Goal: Download file/media

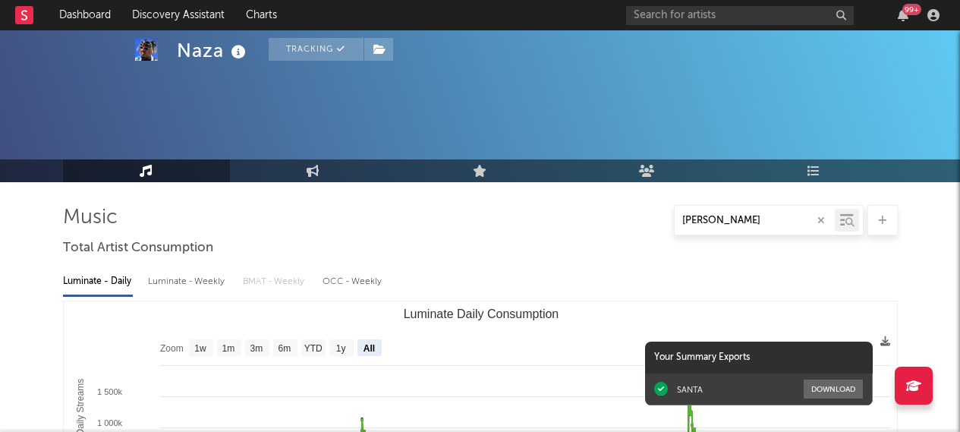
select select "All"
select select "1w"
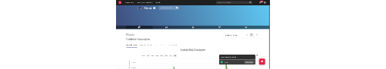
scroll to position [1214, 0]
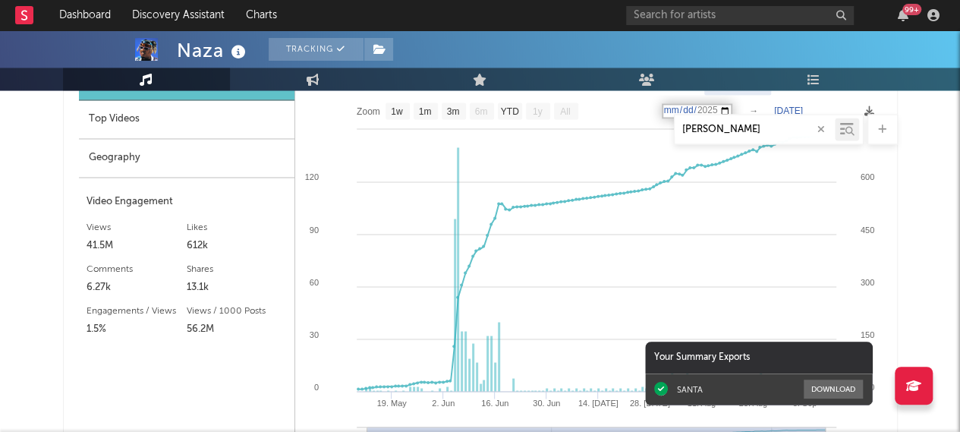
click at [823, 130] on icon "button" at bounding box center [821, 129] width 8 height 10
click at [910, 179] on div "Naza Tracking [GEOGRAPHIC_DATA] | Hip-Hop/Rap Edit Tracking Email Alerts Off Be…" at bounding box center [480, 133] width 960 height 2635
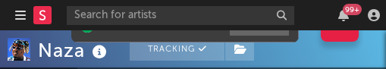
type input "[DATE]"
select select "Zoom"
type input "[DATE]"
type input "2021-03-31"
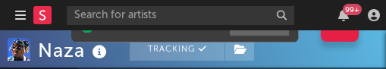
type input "[DATE]"
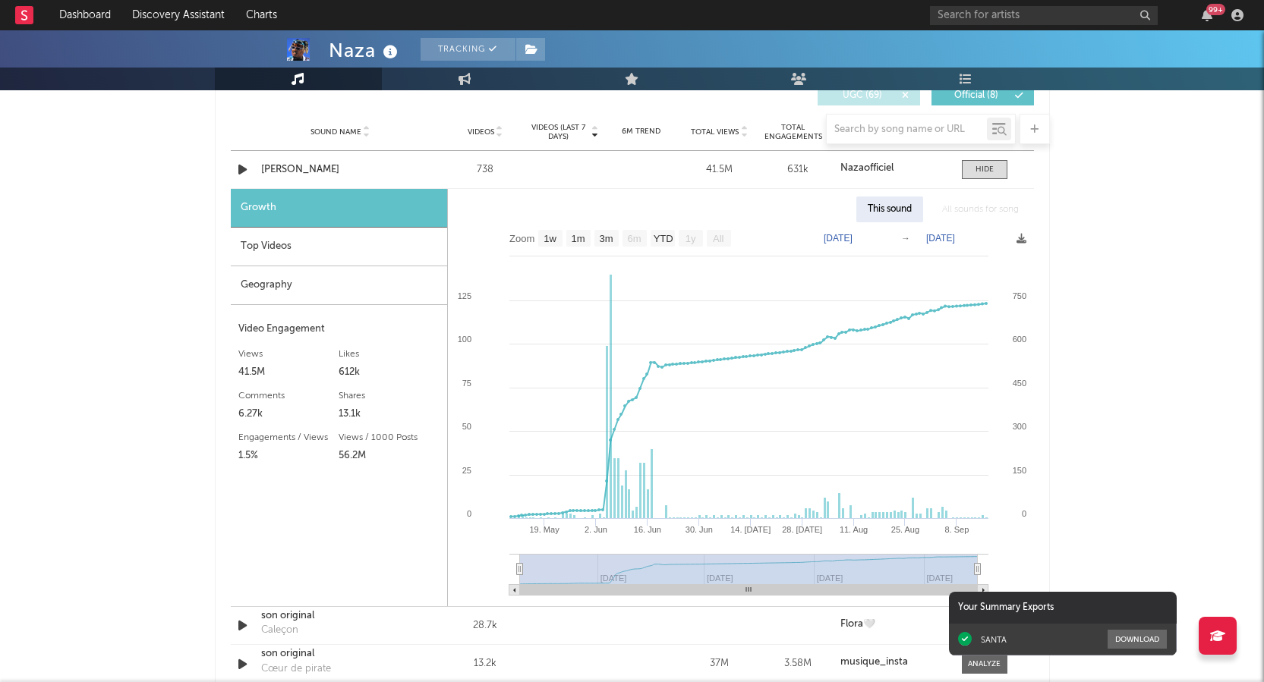
scroll to position [1013, 0]
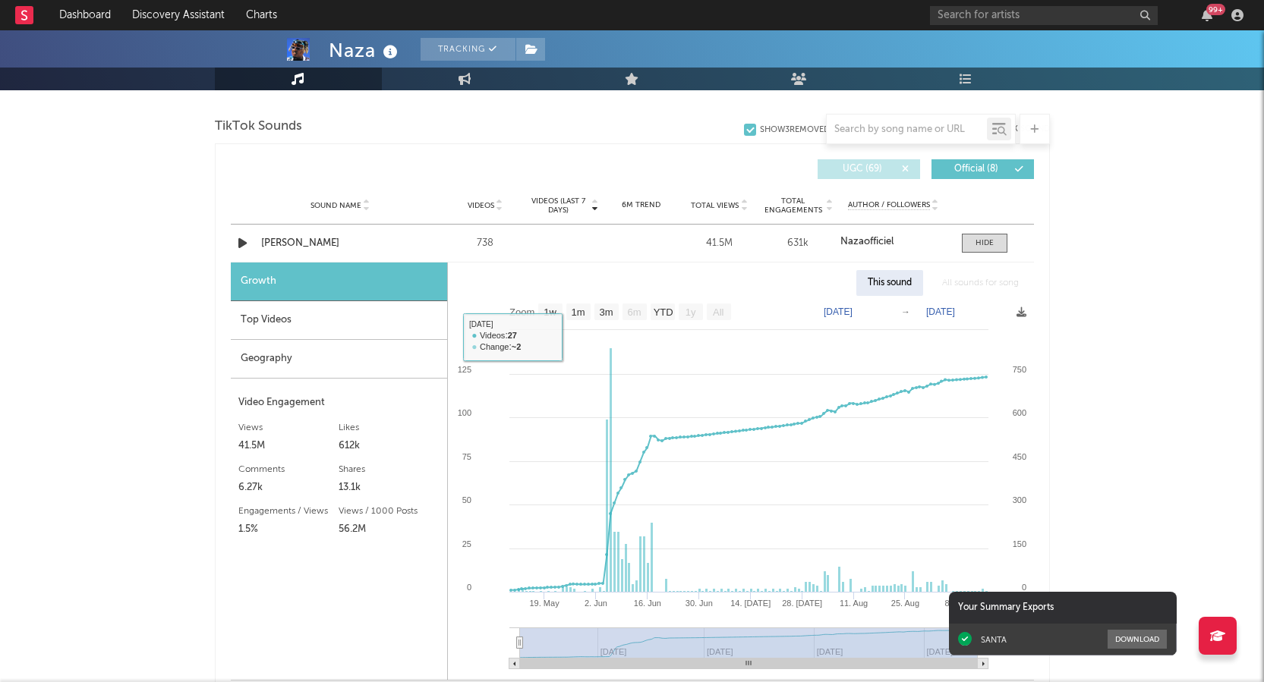
click at [304, 322] on div "Top Videos" at bounding box center [339, 320] width 216 height 39
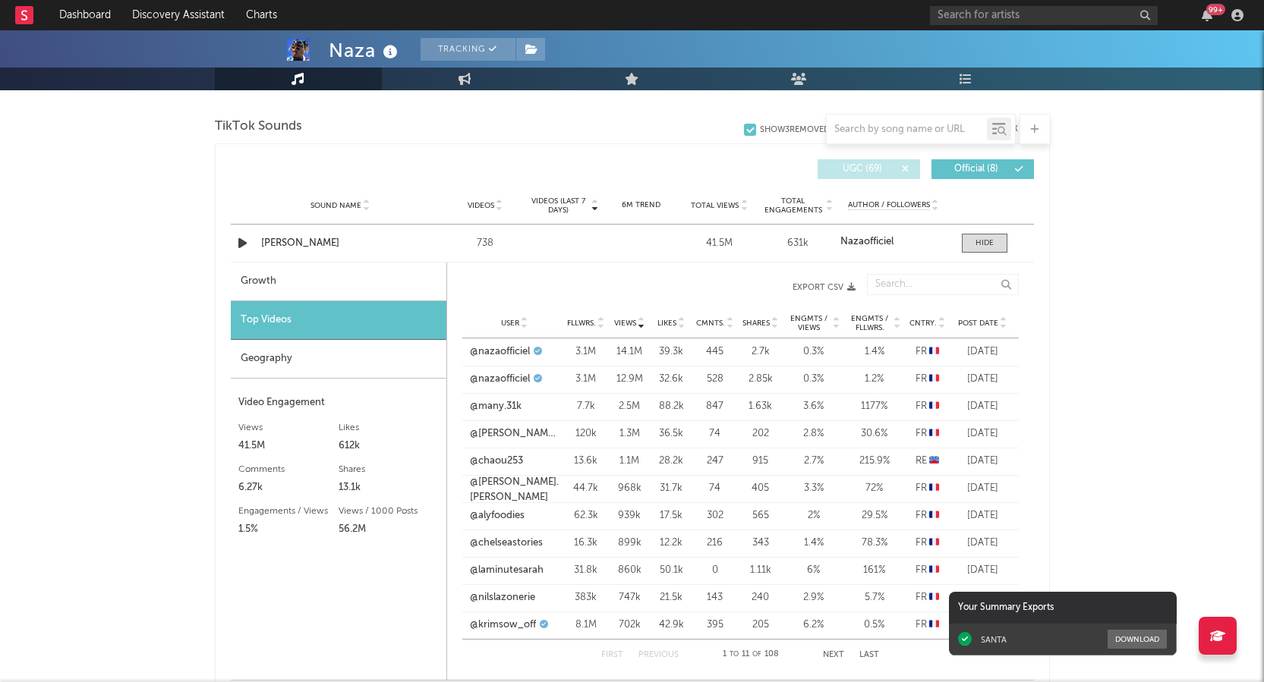
scroll to position [1089, 0]
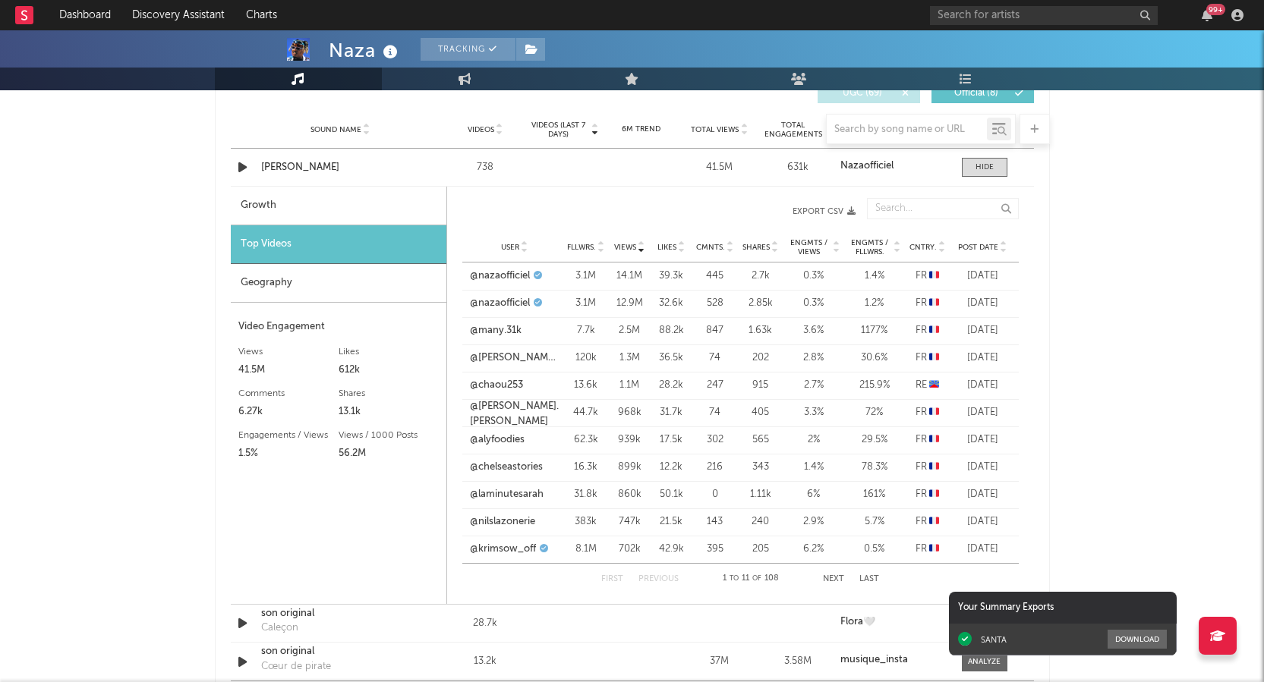
click at [848, 212] on icon "button" at bounding box center [851, 211] width 8 height 8
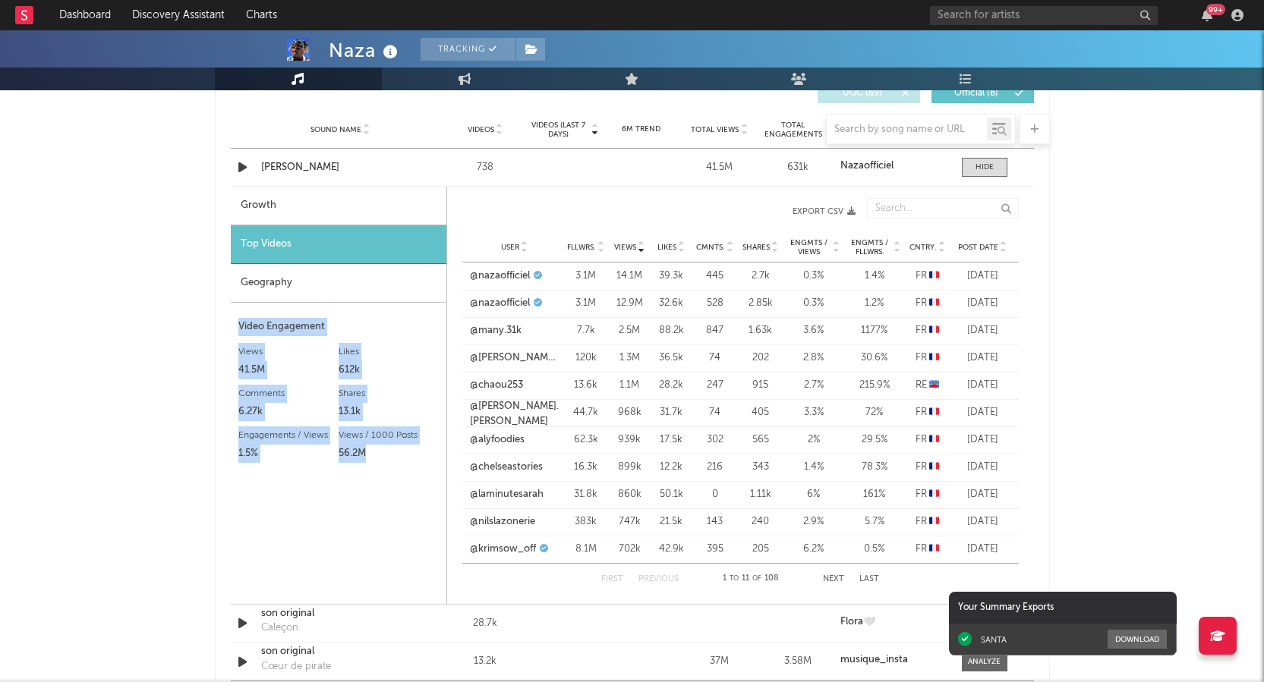
drag, startPoint x: 237, startPoint y: 326, endPoint x: 391, endPoint y: 480, distance: 218.4
click at [391, 431] on div "Growth Top Videos Geography Video Engagement Views 41.5M Likes 612k Likes 612k …" at bounding box center [339, 395] width 216 height 417
copy div "Video Engagement Views 41.5M Likes 612k Likes 612k Comments 6.27k Shares 13.1k …"
click at [836, 247] on icon at bounding box center [837, 250] width 8 height 6
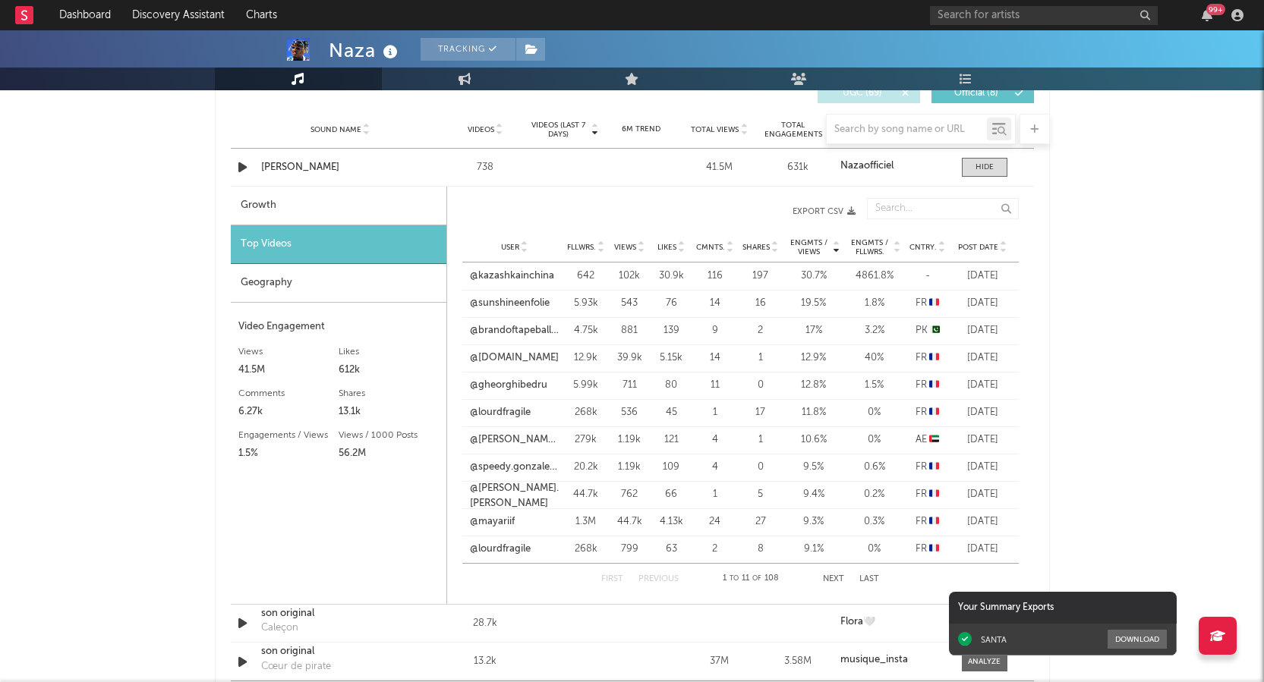
click at [853, 203] on div "Engmts / Views User Fllwrs. Views Likes Cmnts. Shares Engmts / Views Engmts / F…" at bounding box center [740, 211] width 556 height 42
click at [844, 212] on button "Export CSV" at bounding box center [666, 211] width 378 height 9
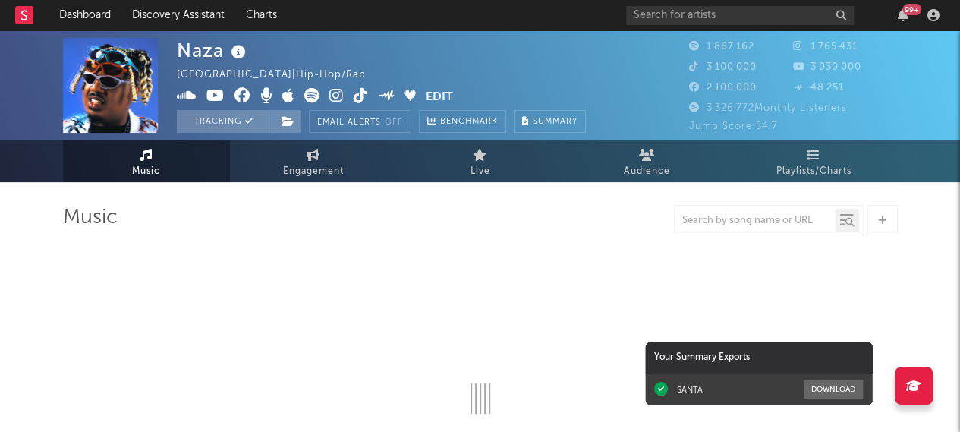
select select "6m"
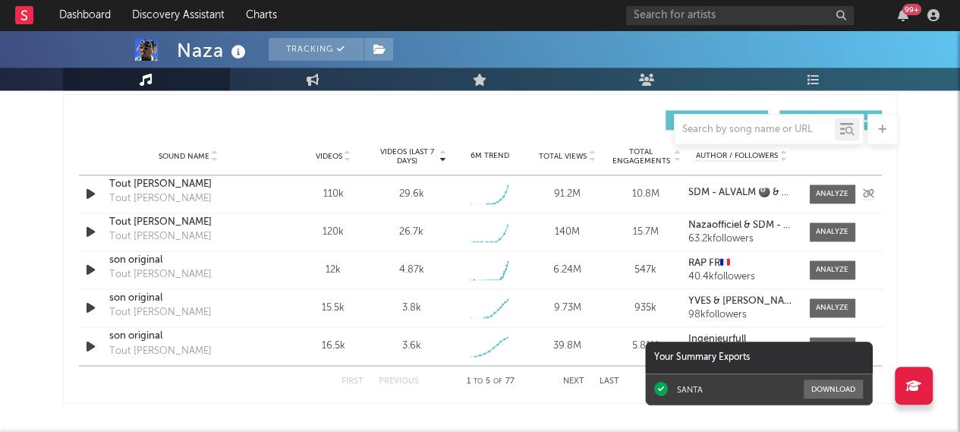
scroll to position [987, 0]
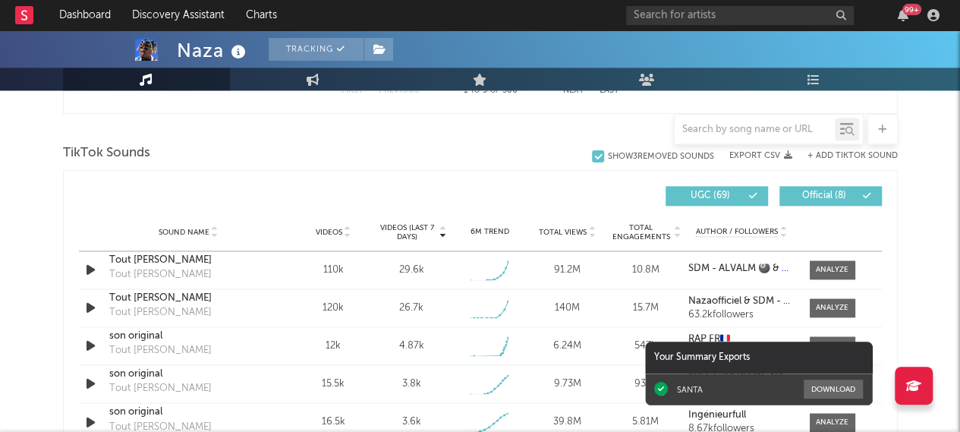
click at [751, 194] on icon at bounding box center [753, 195] width 9 height 9
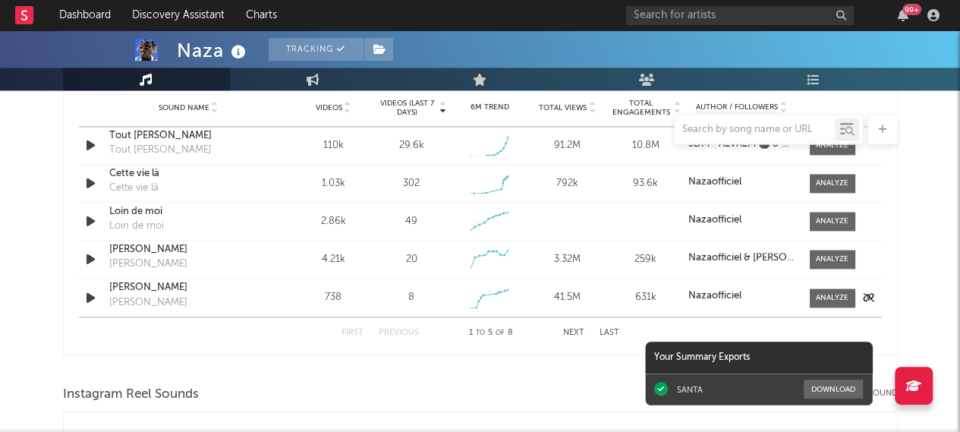
scroll to position [1138, 0]
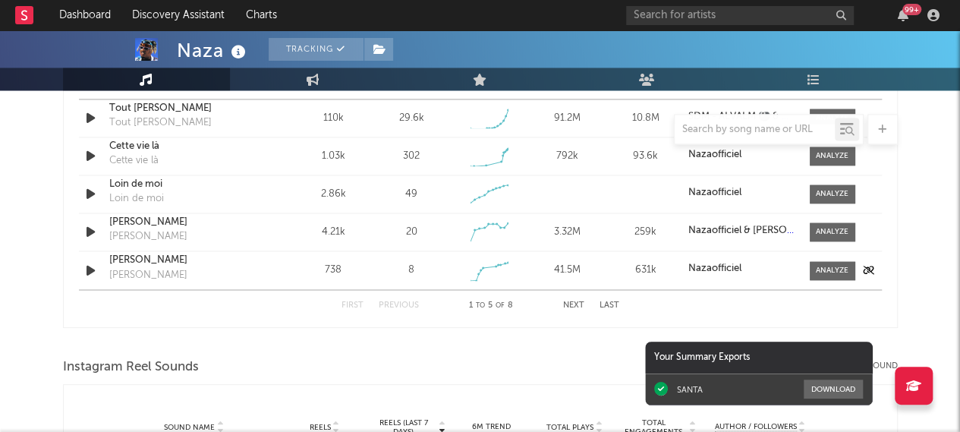
click at [124, 259] on div "[PERSON_NAME]" at bounding box center [188, 260] width 159 height 15
click at [836, 265] on div at bounding box center [832, 270] width 33 height 11
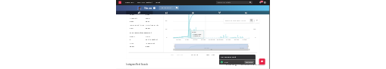
scroll to position [1366, 0]
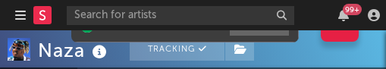
select select "Zoom"
type input "[DATE]"
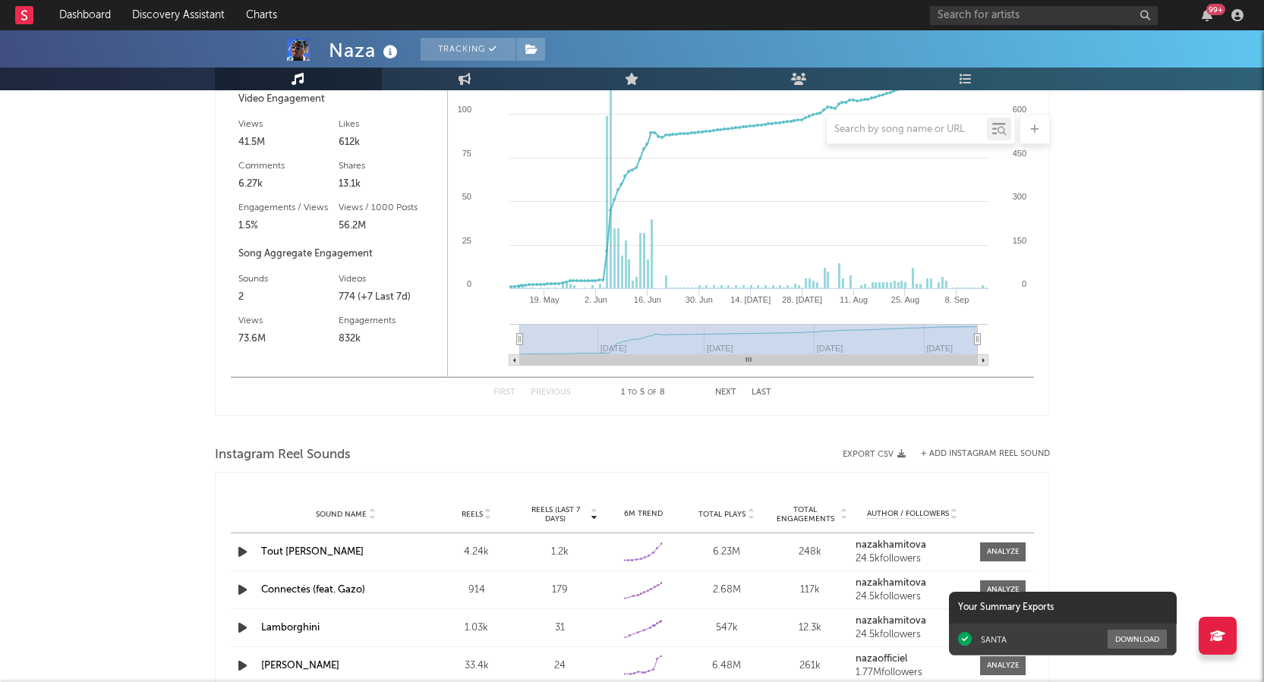
scroll to position [1317, 0]
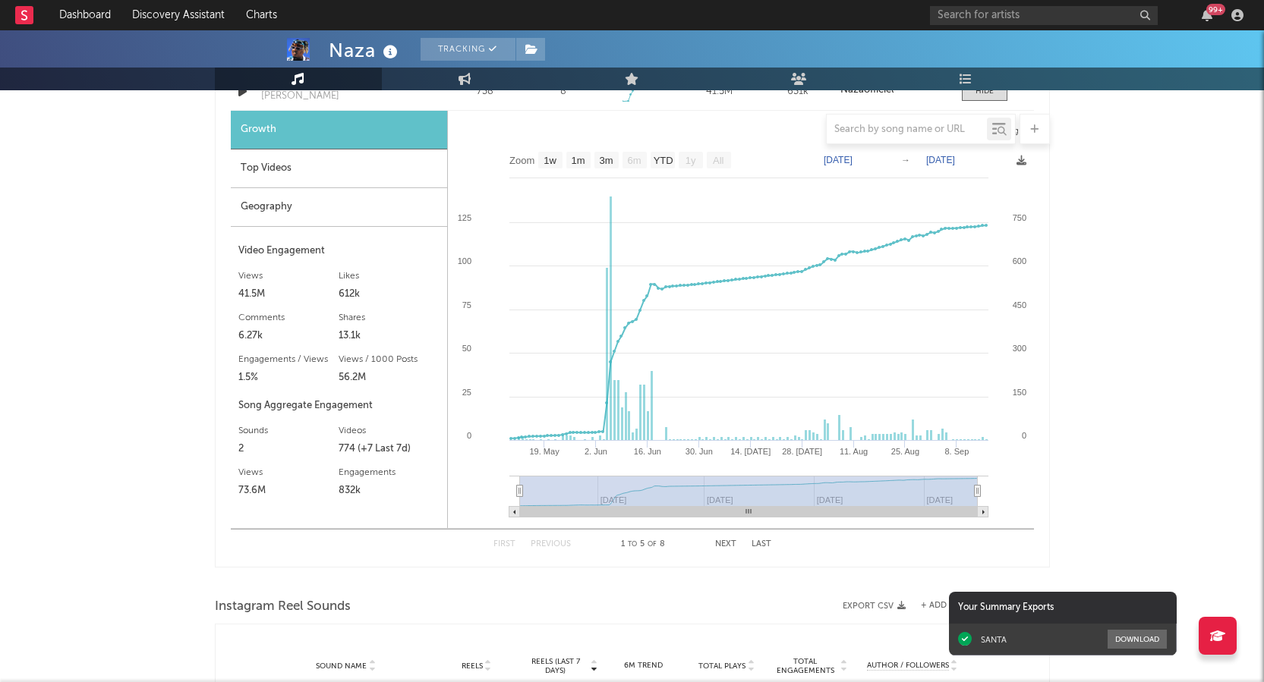
click at [258, 147] on div "Growth" at bounding box center [339, 130] width 216 height 39
click at [253, 167] on div "Top Videos" at bounding box center [339, 169] width 216 height 39
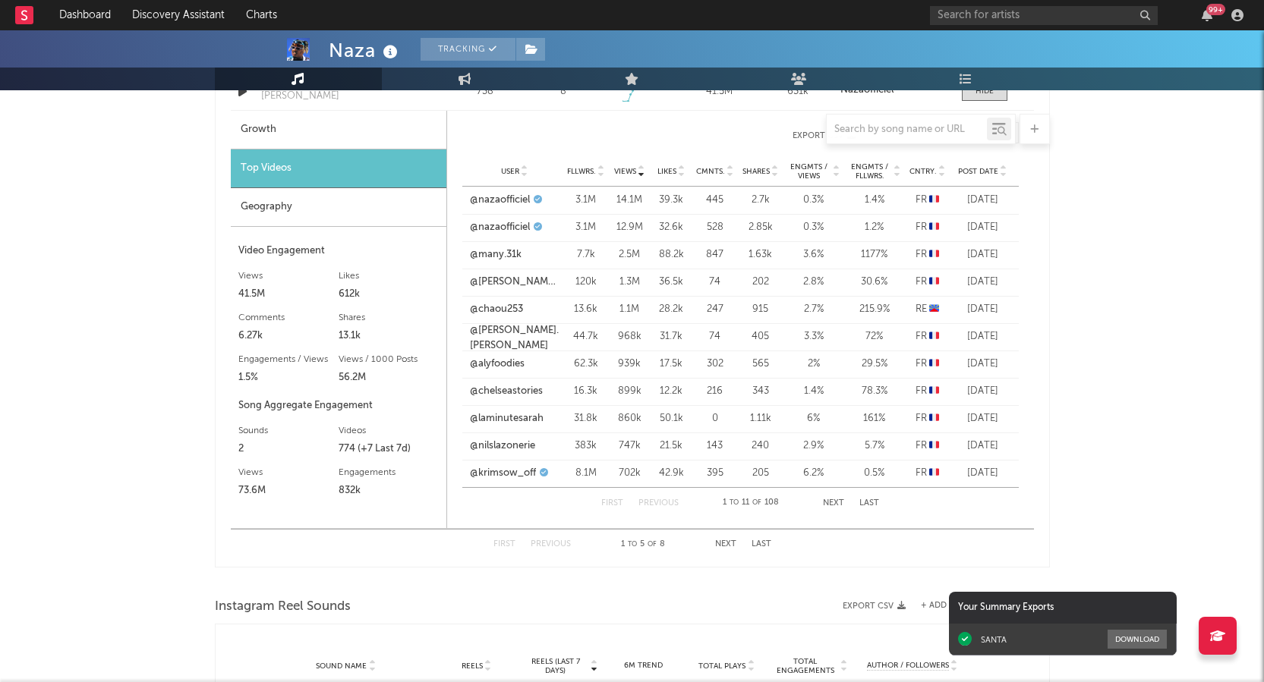
click at [831, 173] on div at bounding box center [835, 171] width 9 height 18
click at [587, 170] on span "Fllwrs." at bounding box center [581, 171] width 29 height 9
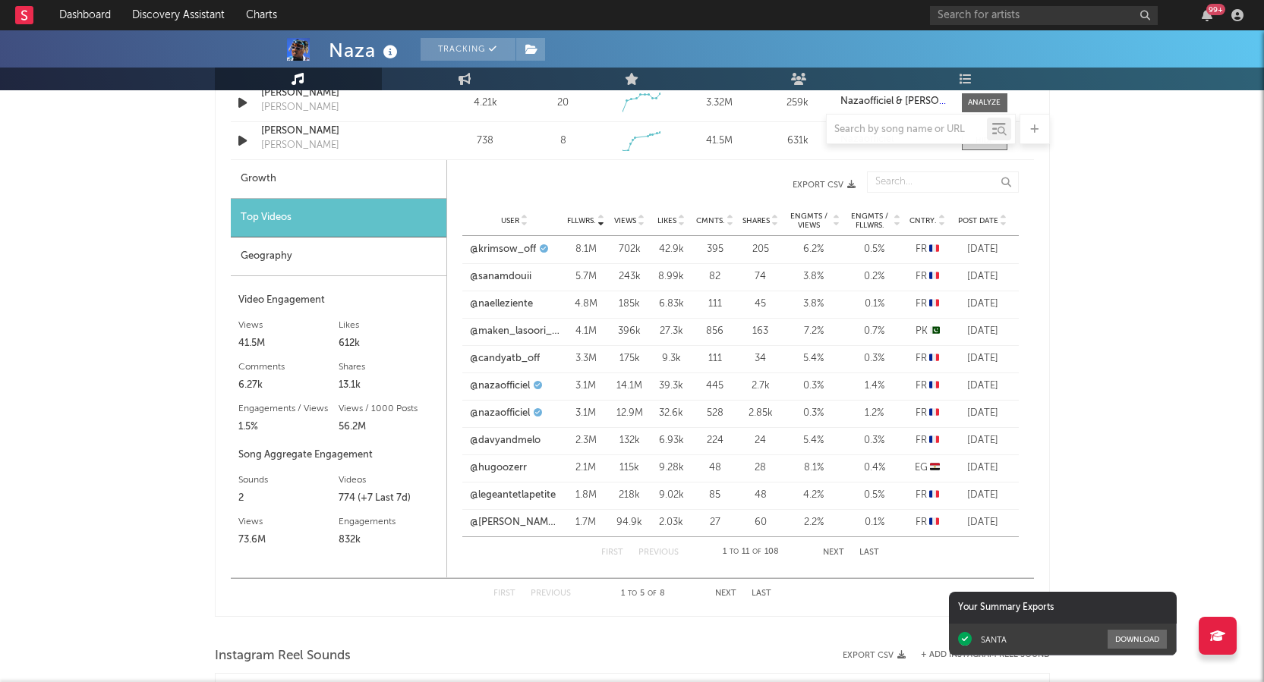
scroll to position [1241, 0]
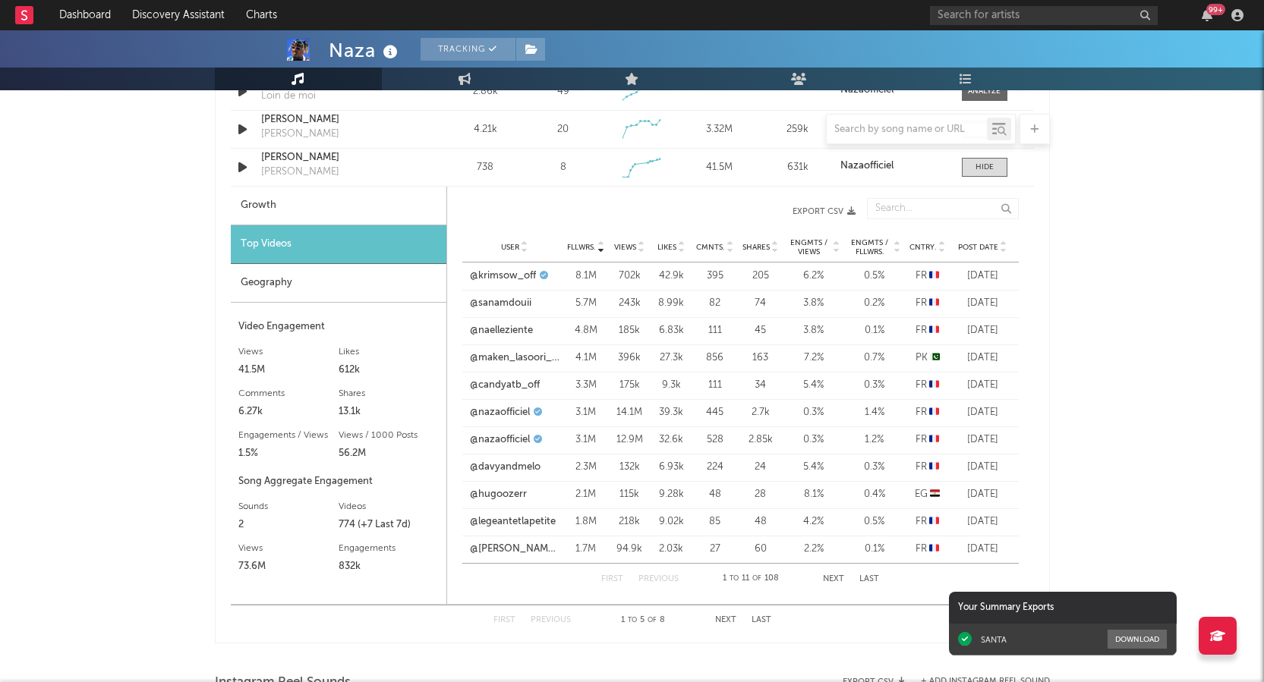
click at [628, 246] on span "Views" at bounding box center [625, 247] width 22 height 9
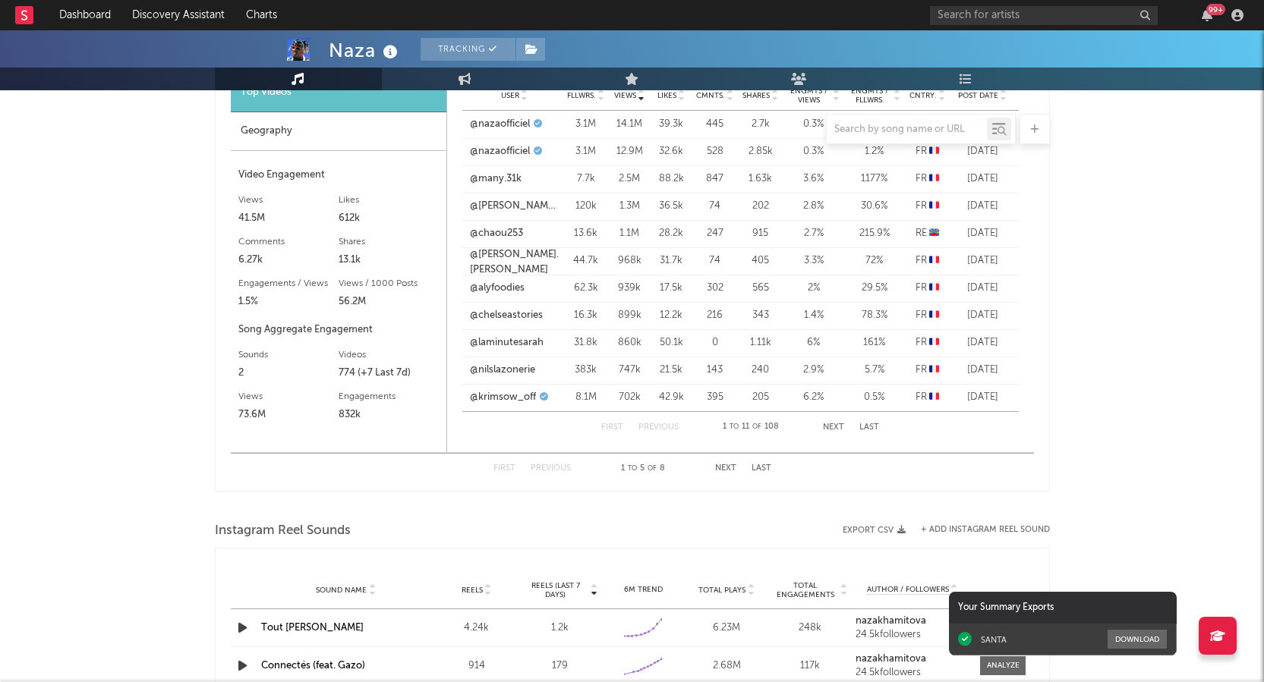
scroll to position [1317, 0]
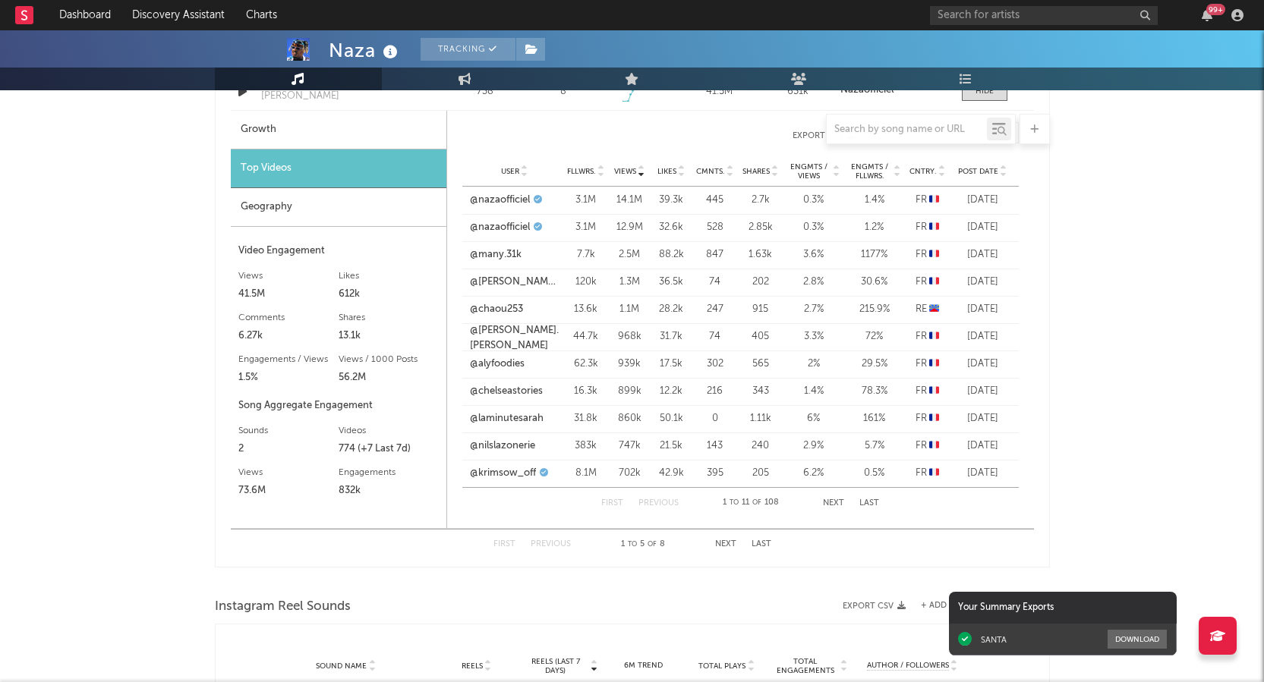
click at [667, 170] on span "Likes" at bounding box center [666, 171] width 19 height 9
click at [714, 167] on span "Cmnts." at bounding box center [710, 171] width 29 height 9
click at [760, 165] on div "Shares" at bounding box center [760, 170] width 38 height 11
click at [815, 174] on span "Engmts / Views" at bounding box center [809, 171] width 44 height 18
click at [884, 165] on span "Engmts / Fllwrs." at bounding box center [870, 171] width 44 height 18
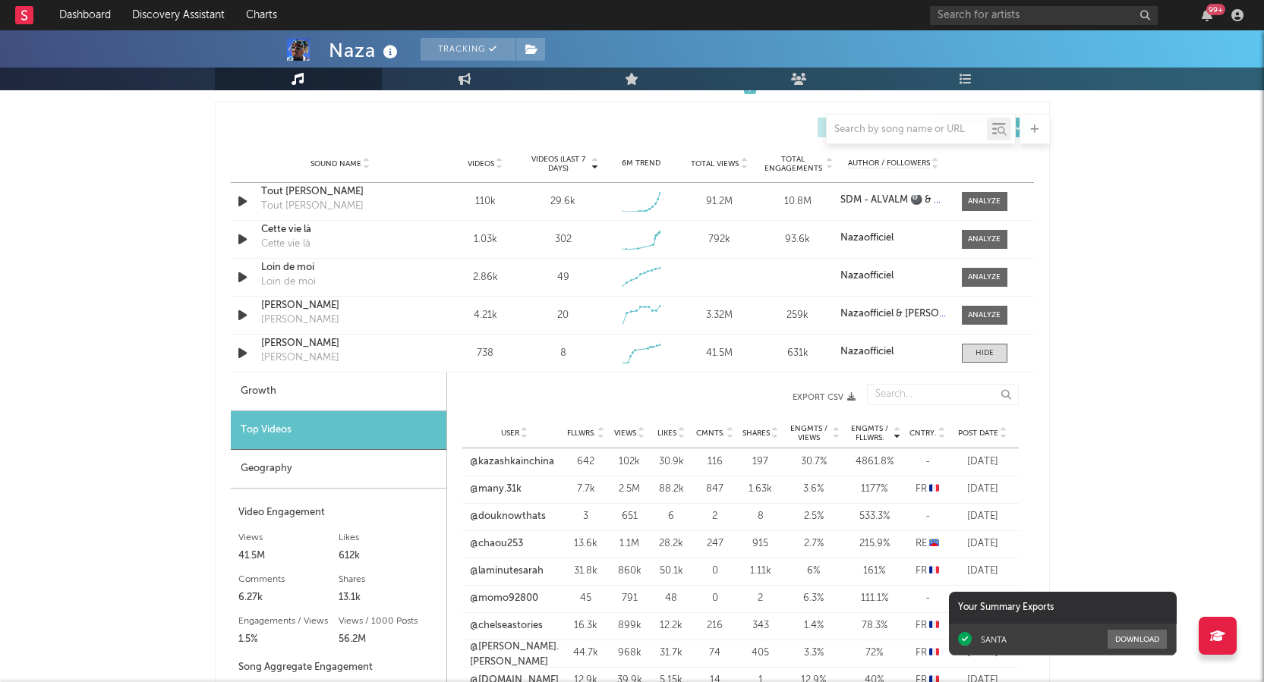
scroll to position [1013, 0]
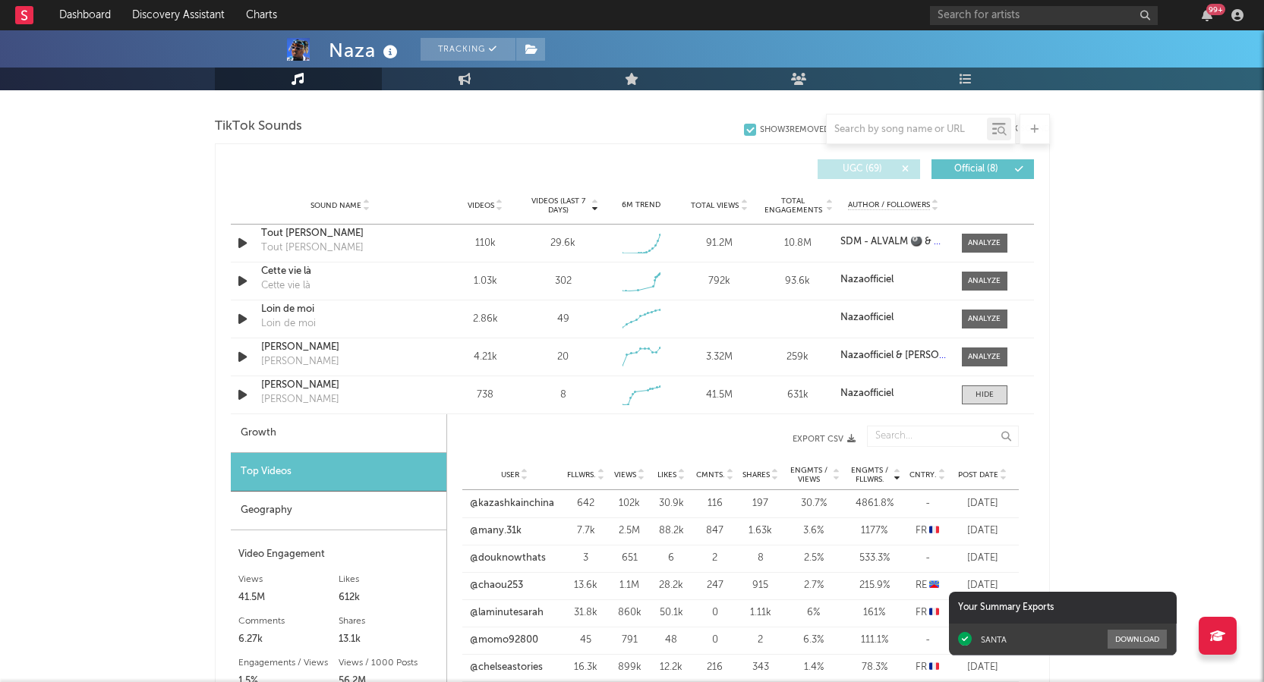
click at [263, 430] on div "Growth" at bounding box center [339, 433] width 216 height 39
select select "1w"
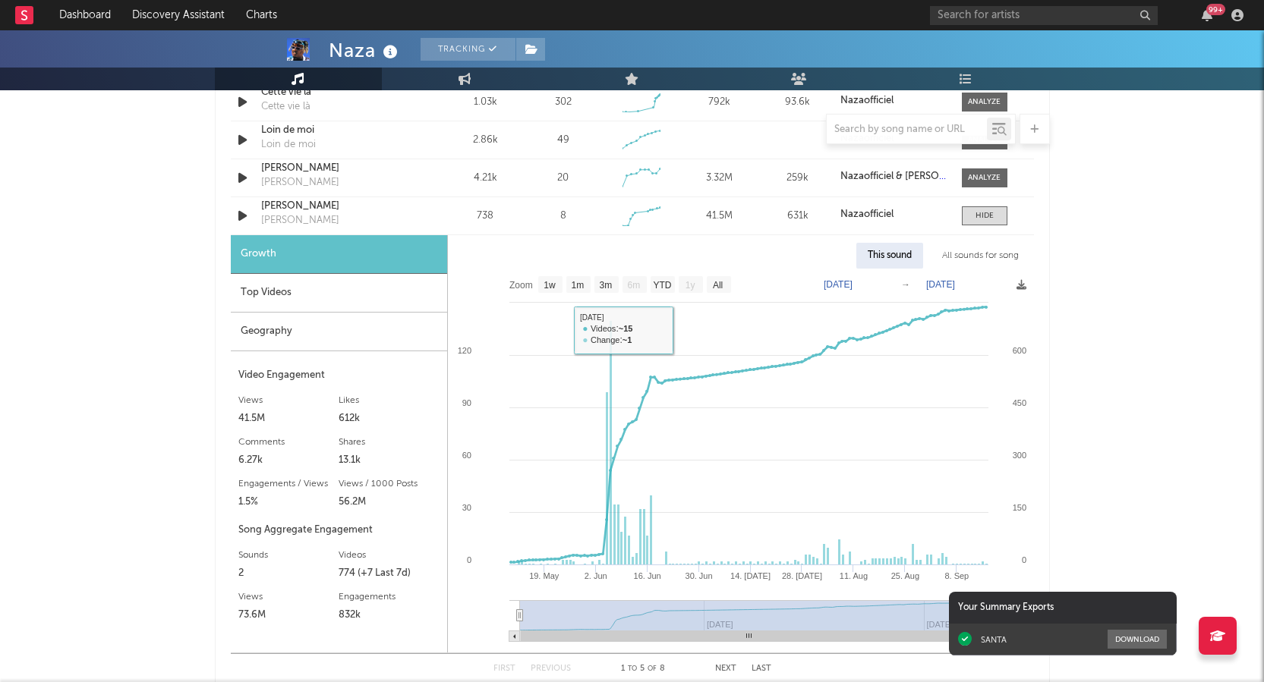
scroll to position [1241, 0]
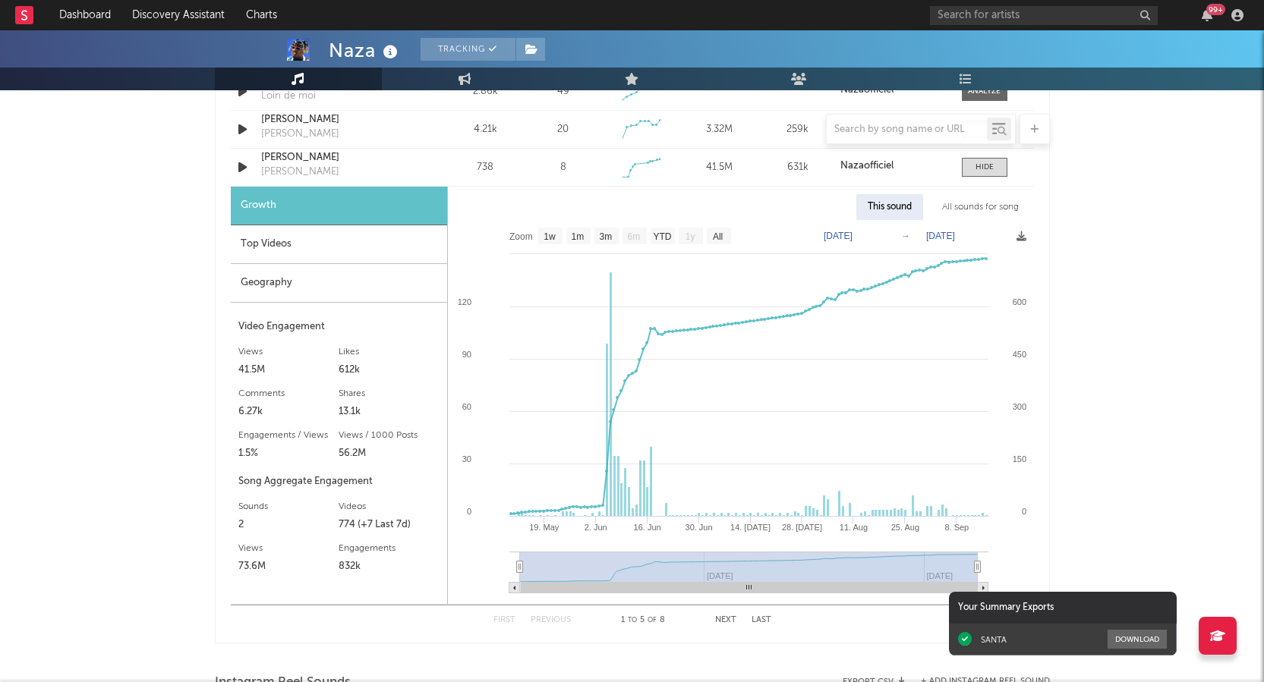
click at [282, 279] on div "Geography" at bounding box center [339, 283] width 216 height 39
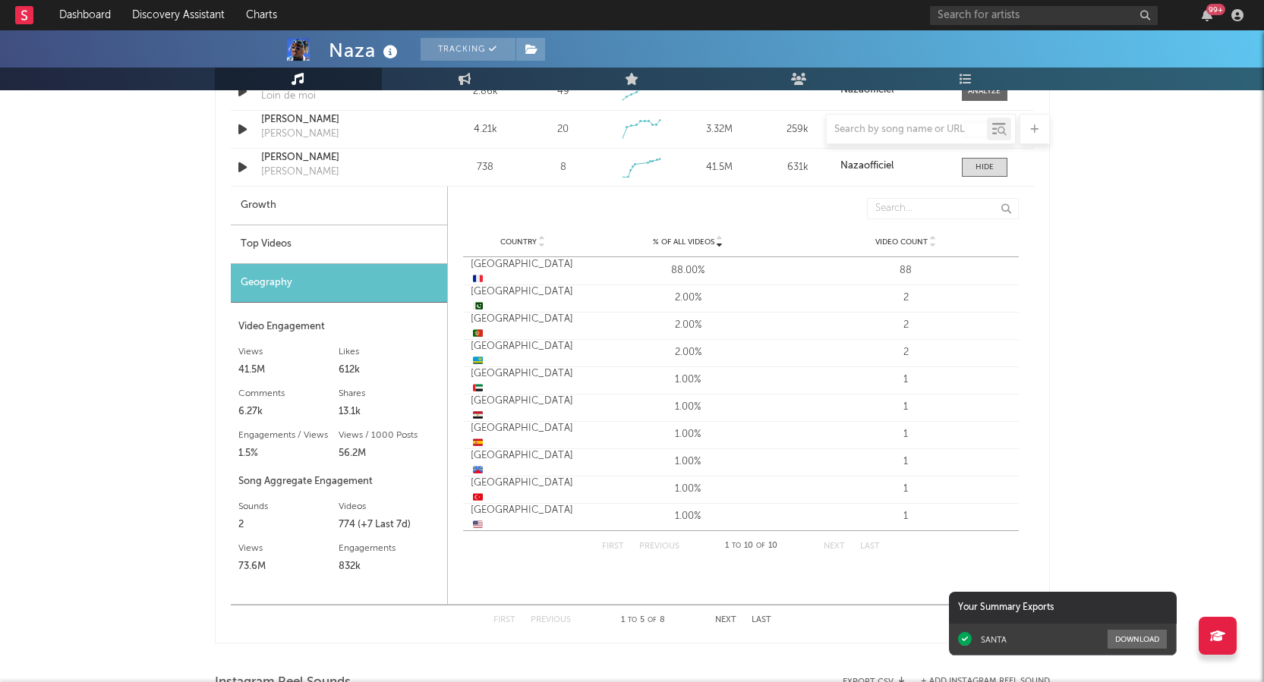
click at [274, 242] on div "Top Videos" at bounding box center [339, 244] width 216 height 39
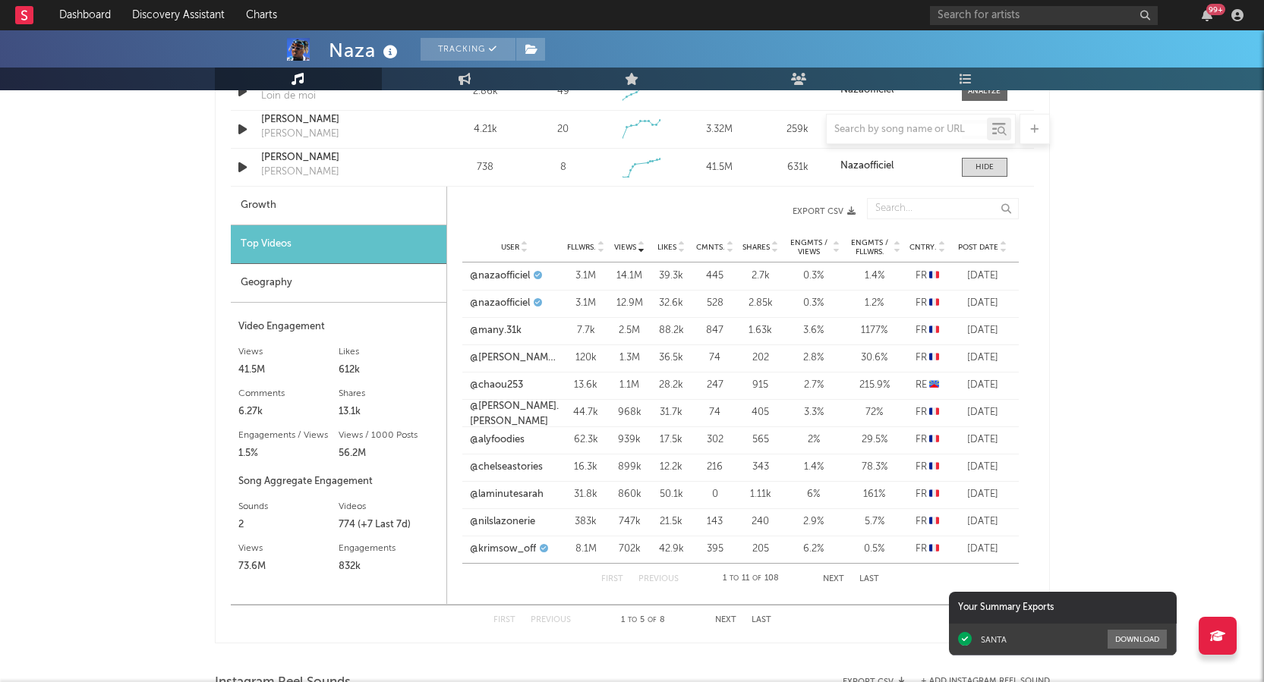
click at [275, 212] on div "Growth" at bounding box center [339, 206] width 216 height 39
select select "1w"
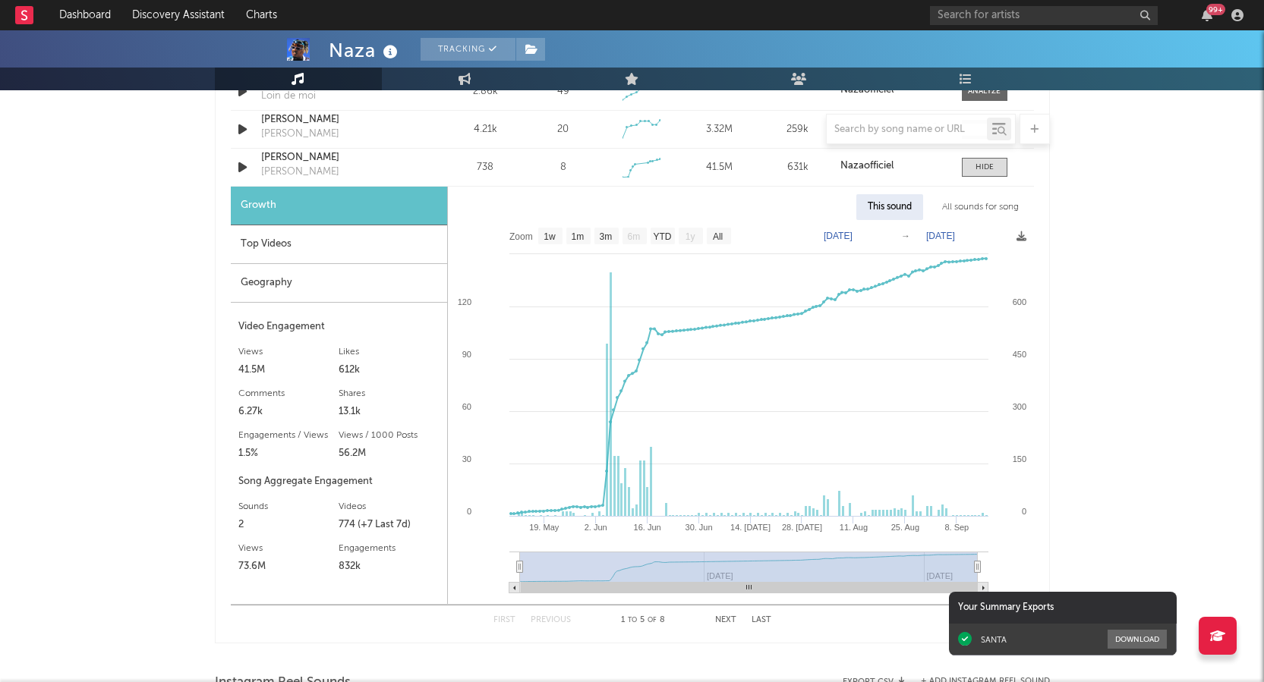
click at [959, 208] on div "All sounds for song" at bounding box center [979, 207] width 99 height 26
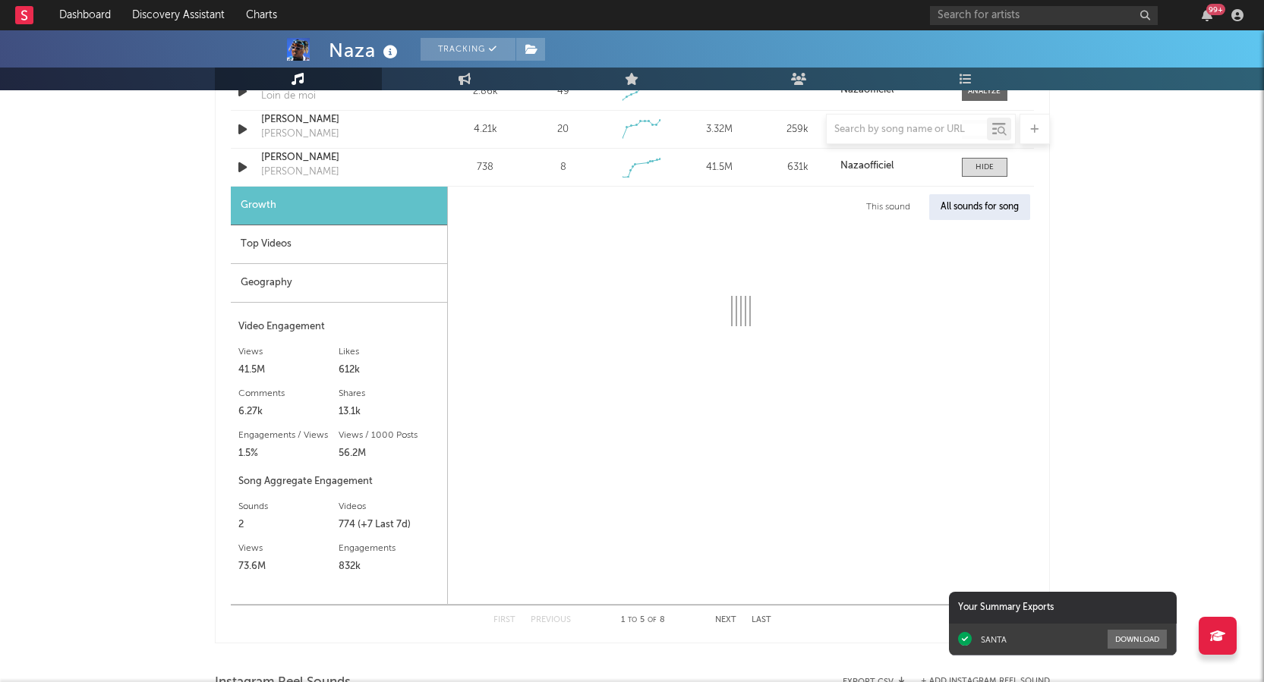
click at [876, 203] on div "This sound" at bounding box center [888, 207] width 67 height 26
select select "1w"
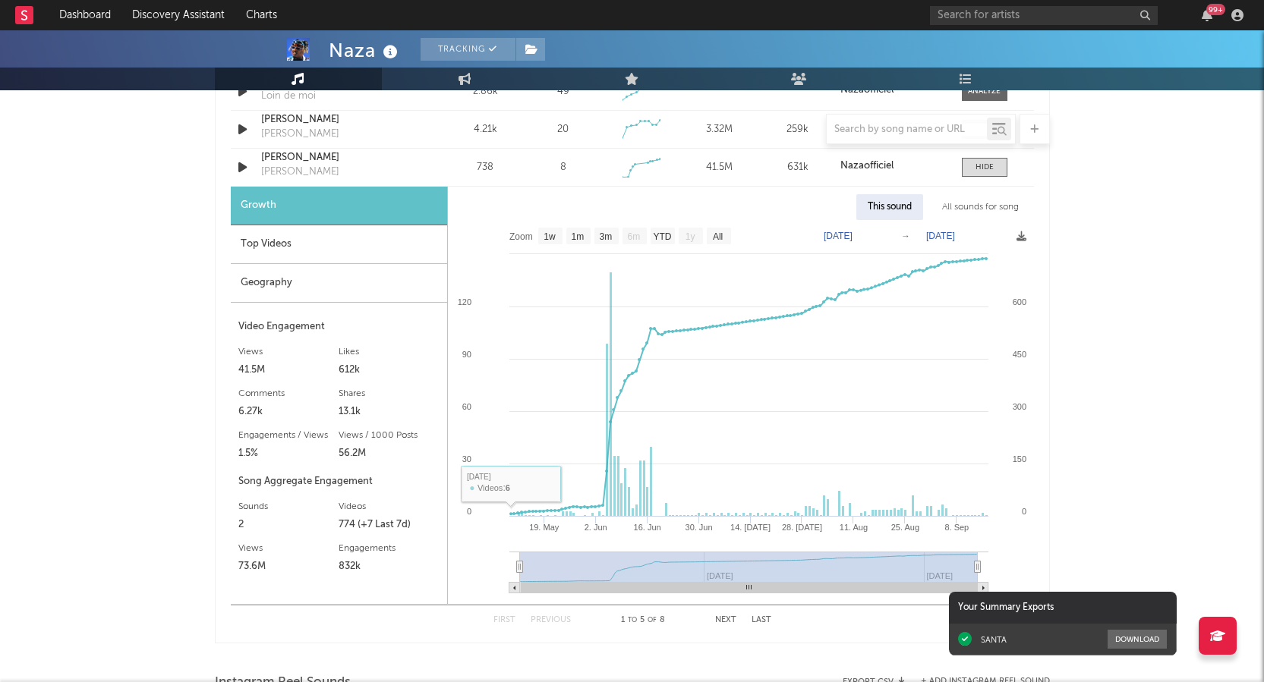
click at [281, 238] on div "Top Videos" at bounding box center [339, 244] width 216 height 39
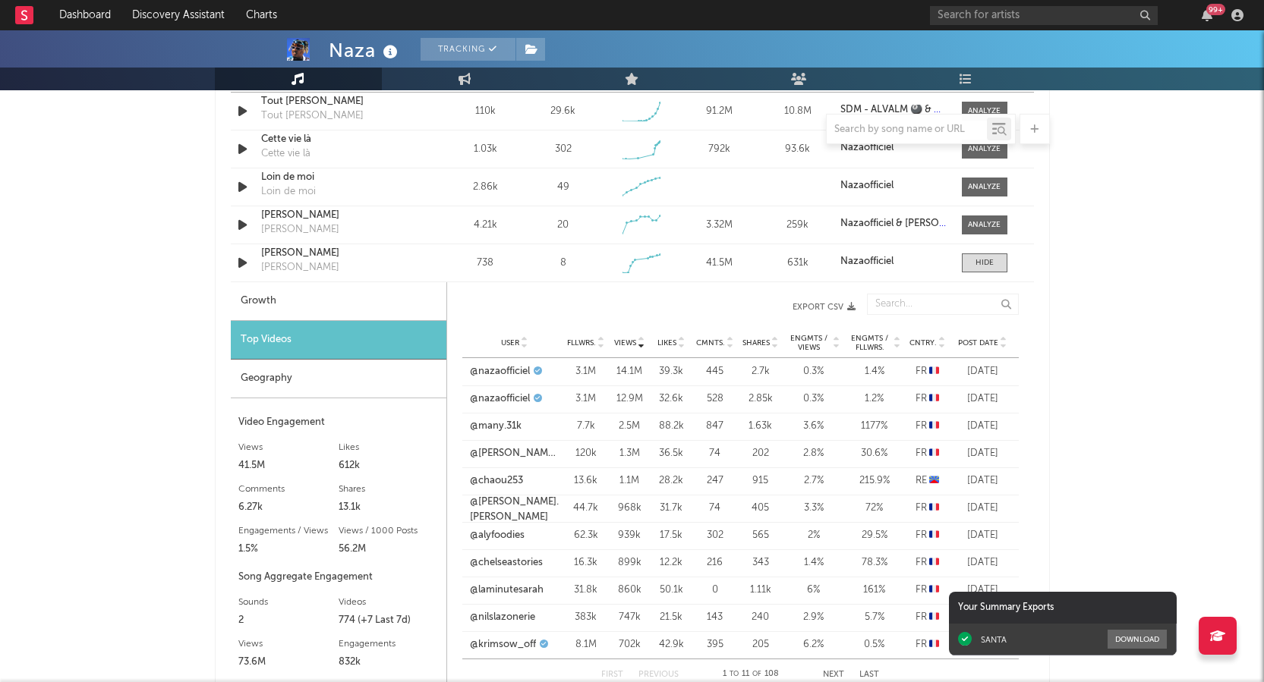
scroll to position [1089, 0]
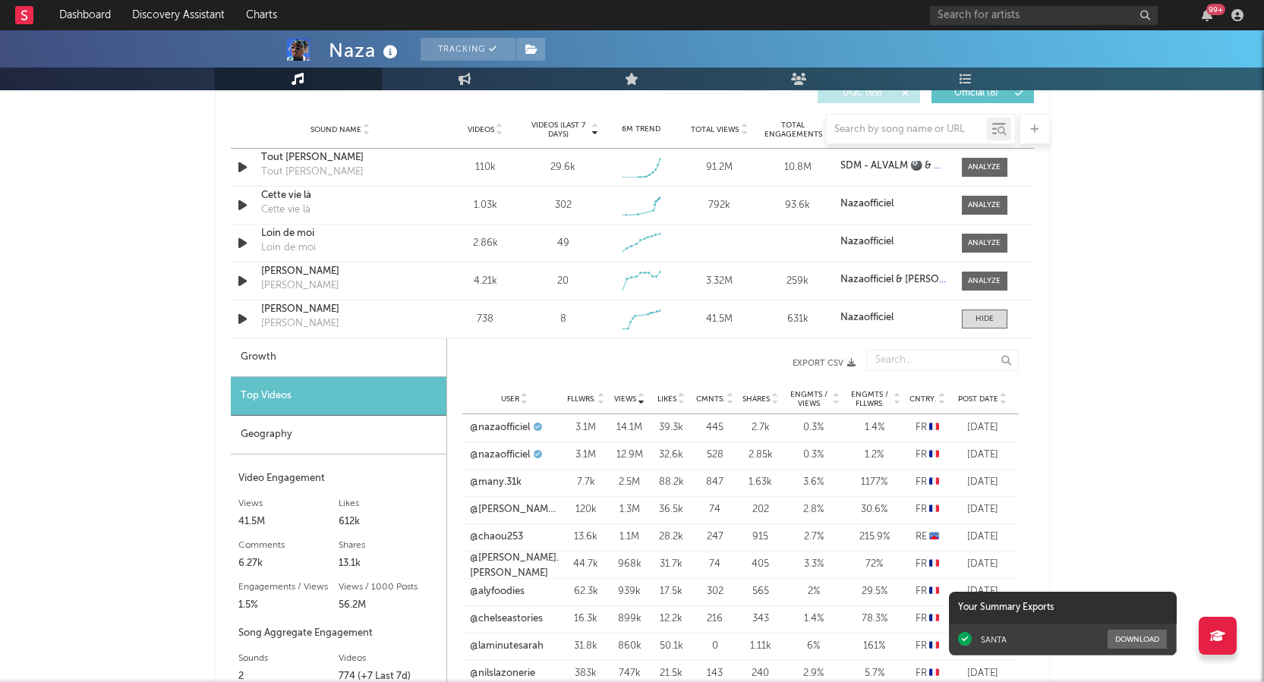
click at [297, 431] on div "Geography" at bounding box center [339, 435] width 216 height 39
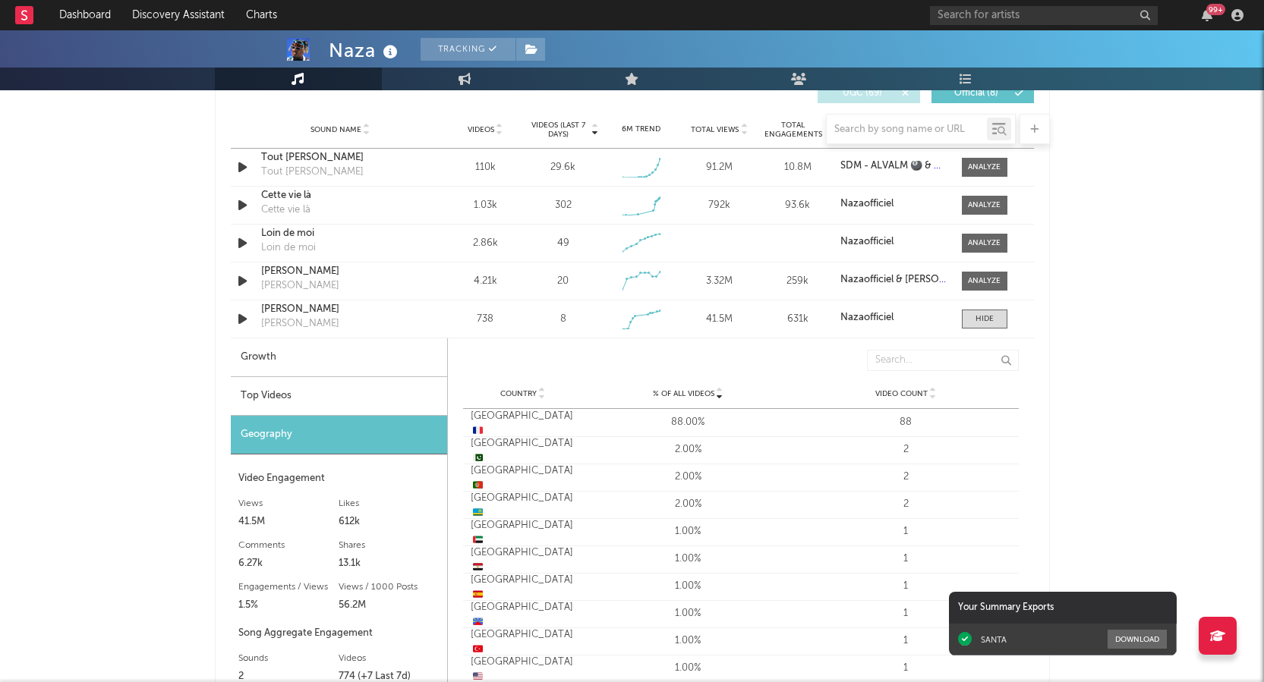
click at [298, 386] on div "Top Videos" at bounding box center [339, 396] width 216 height 39
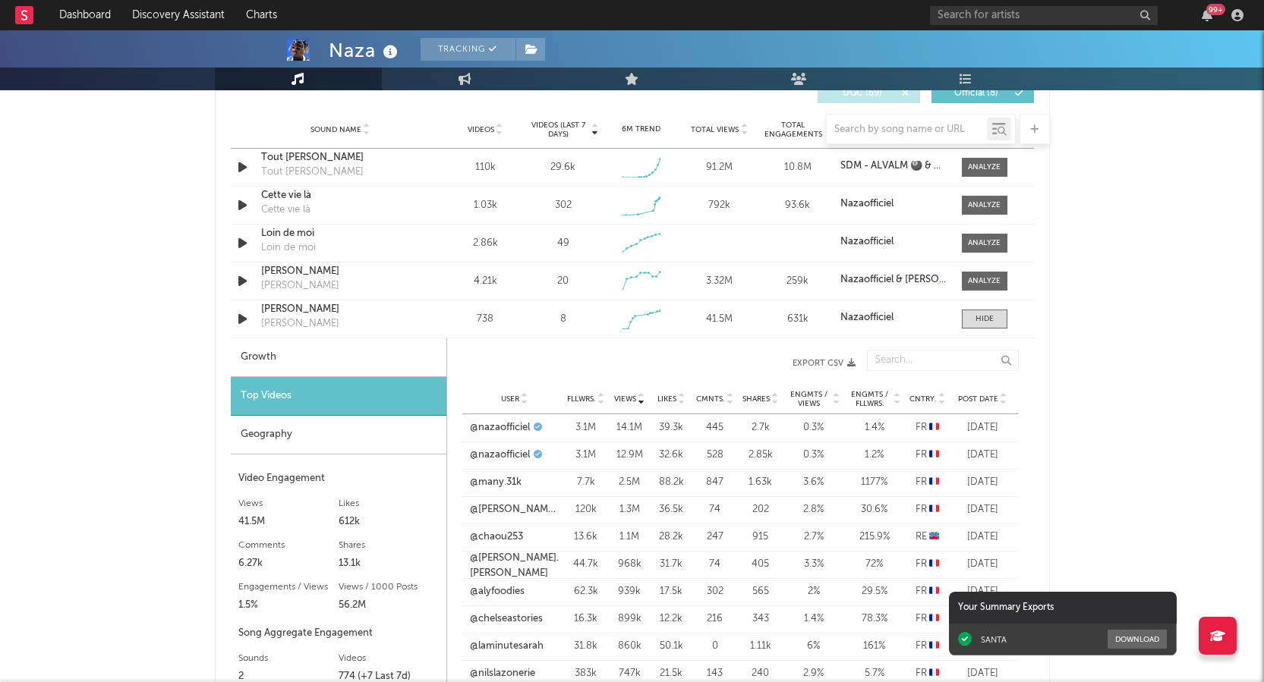
click at [299, 357] on div "Growth" at bounding box center [339, 357] width 216 height 39
select select "1w"
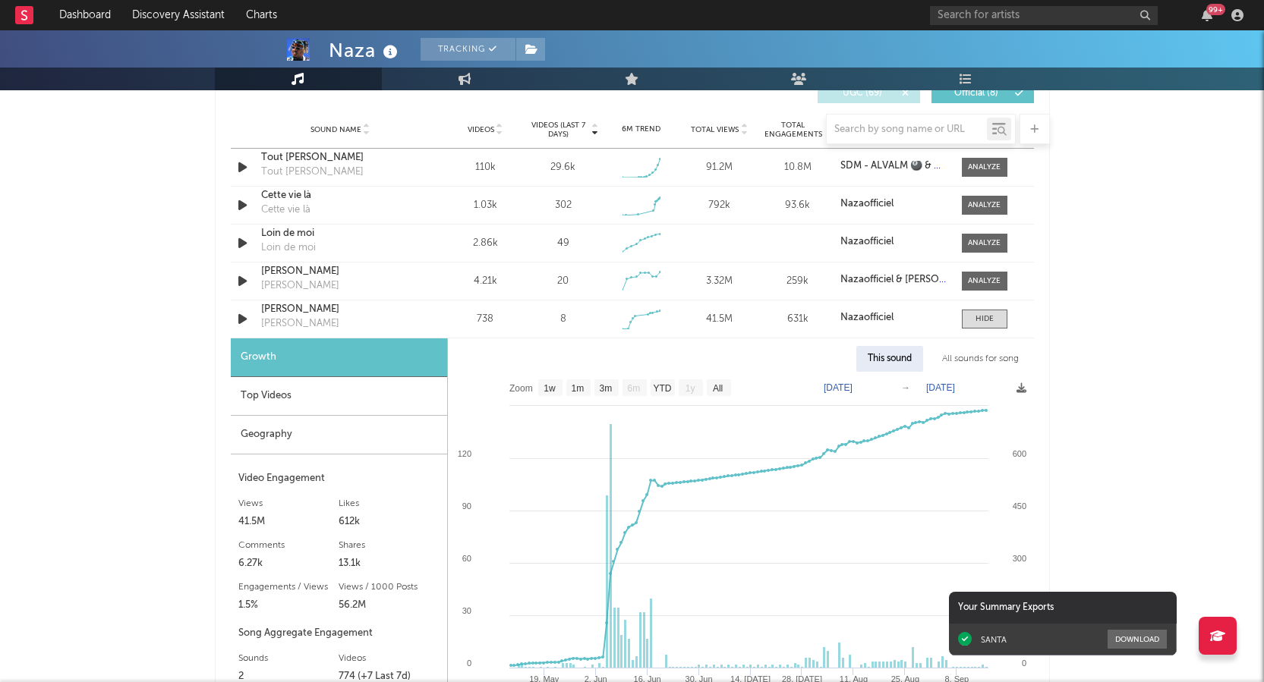
click at [515, 389] on text "Zoom" at bounding box center [521, 388] width 24 height 11
click at [525, 389] on text "Zoom" at bounding box center [521, 388] width 24 height 11
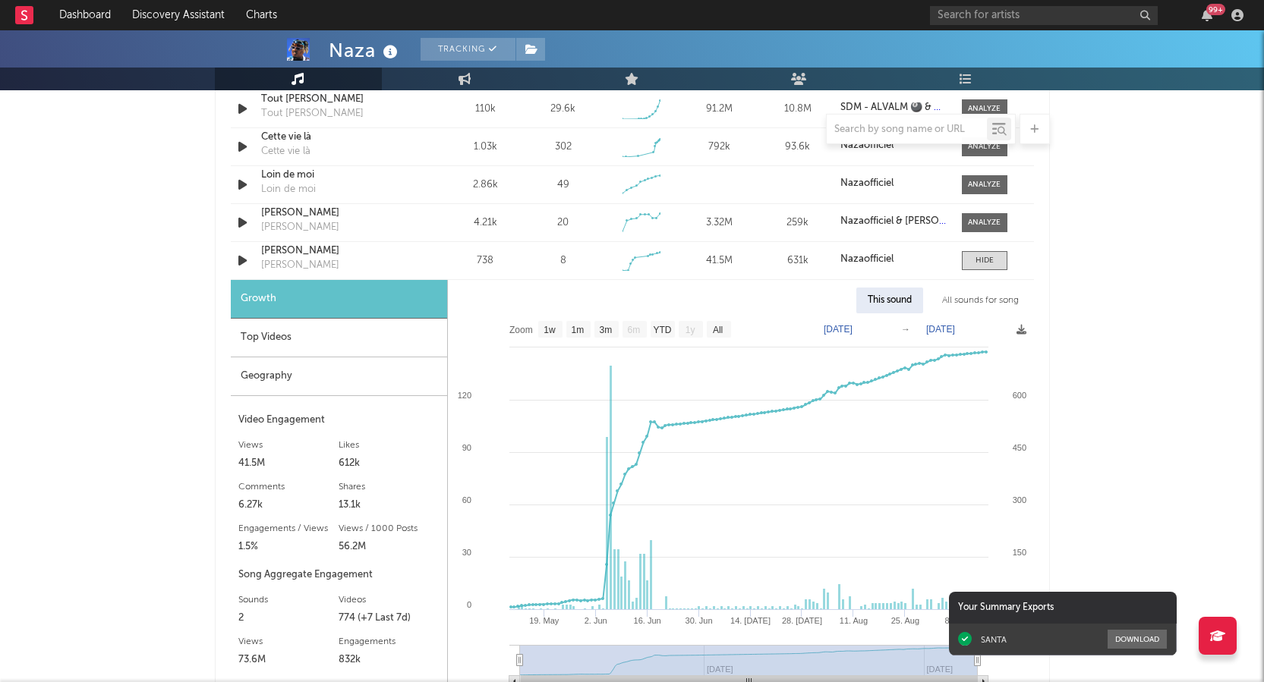
scroll to position [1165, 0]
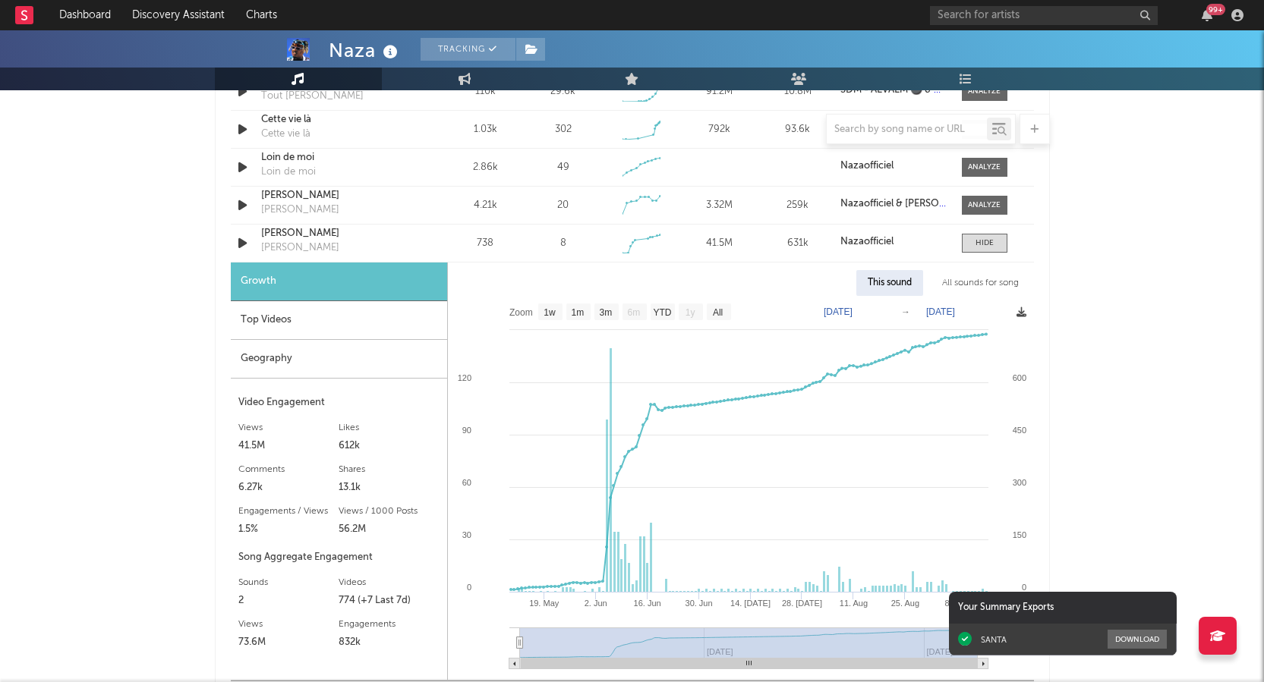
click at [959, 310] on icon at bounding box center [1021, 312] width 10 height 10
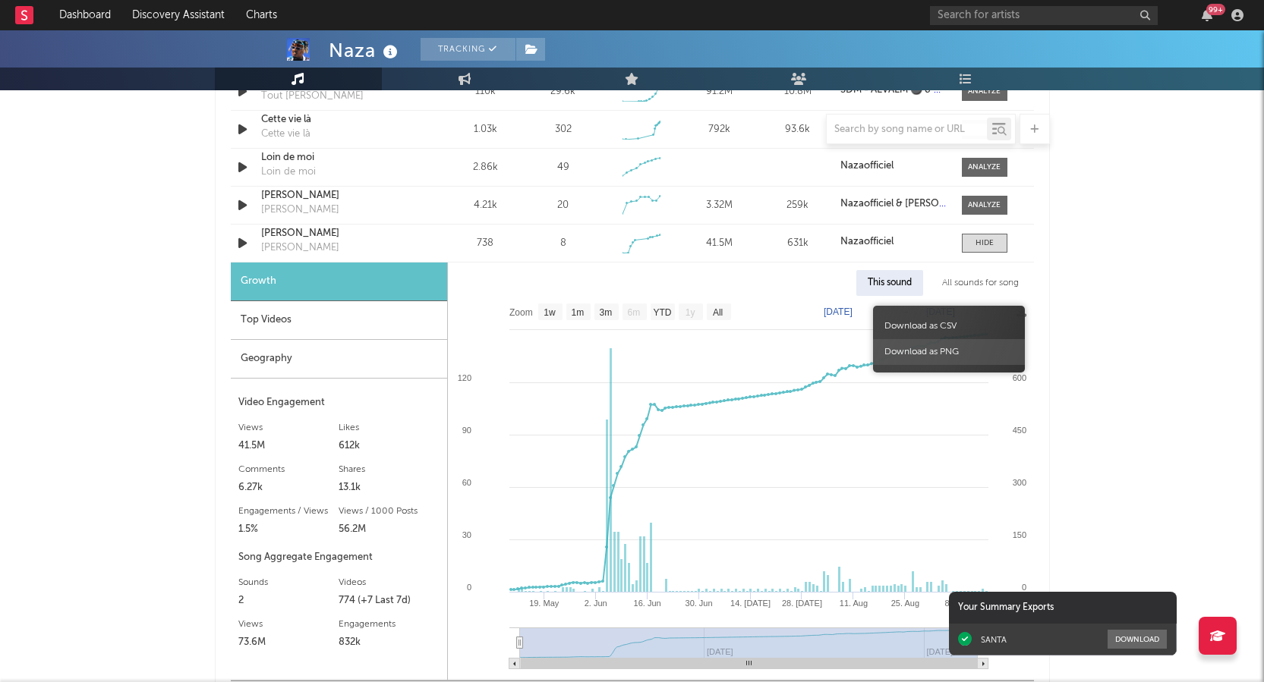
click at [949, 355] on span "Download as PNG" at bounding box center [949, 352] width 152 height 26
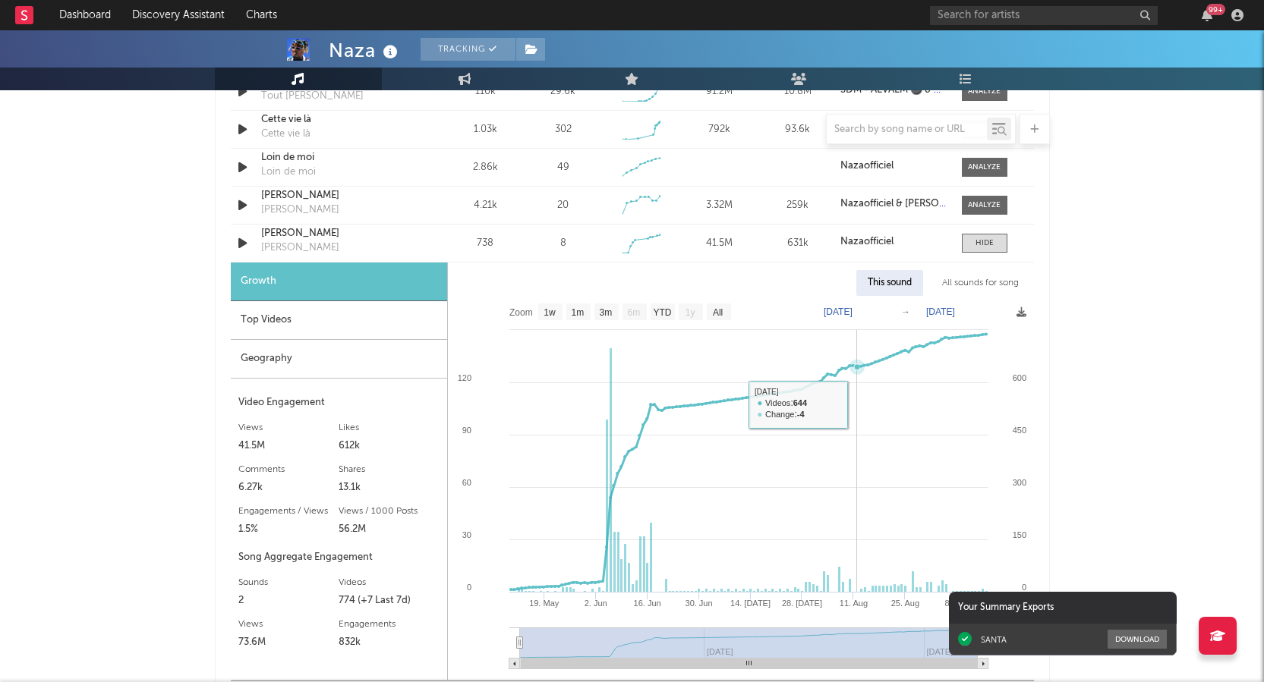
scroll to position [1241, 0]
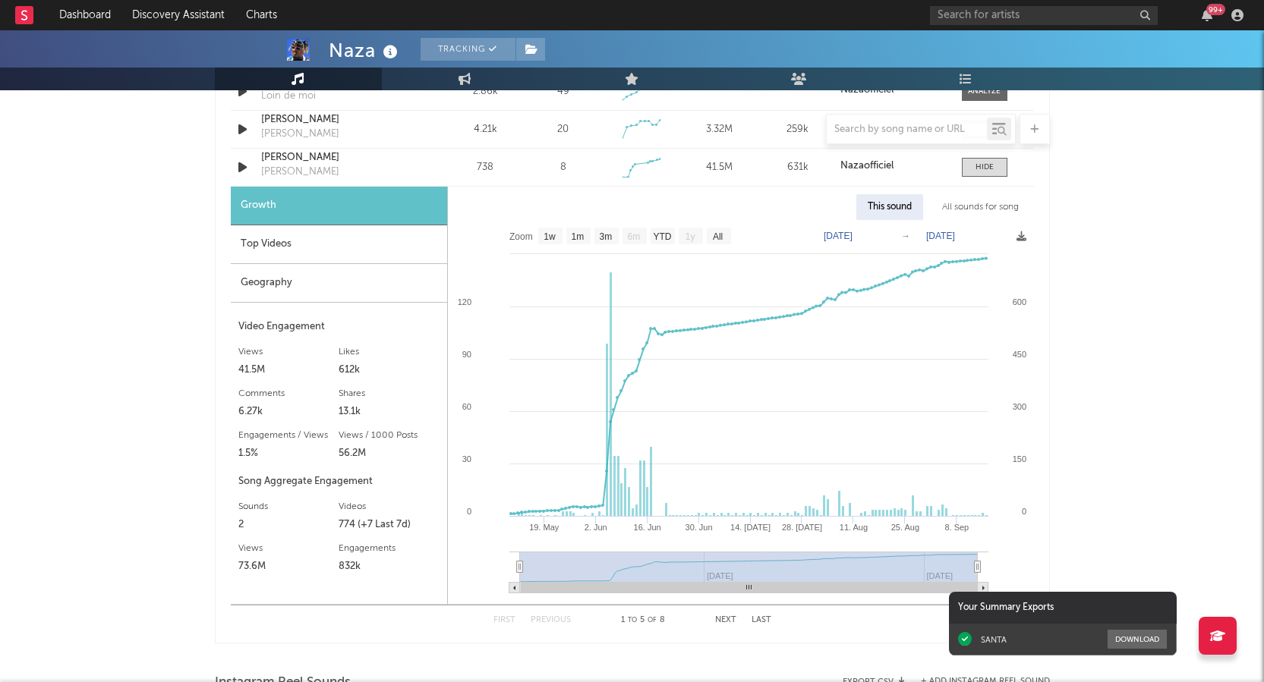
click at [959, 431] on div "Naza Tracking [GEOGRAPHIC_DATA] | Hip-Hop/Rap Edit Tracking Email Alerts Off Be…" at bounding box center [632, 145] width 1264 height 2711
click at [546, 431] on rect at bounding box center [749, 567] width 458 height 30
type input "[DATE]"
drag, startPoint x: 976, startPoint y: 568, endPoint x: 1021, endPoint y: 568, distance: 45.5
click at [959, 431] on icon "Created with Highcharts 10.3.3 19. [DATE]. Jun [DATE]. Jun [DATE]. [DATE] [DATE…" at bounding box center [741, 412] width 586 height 384
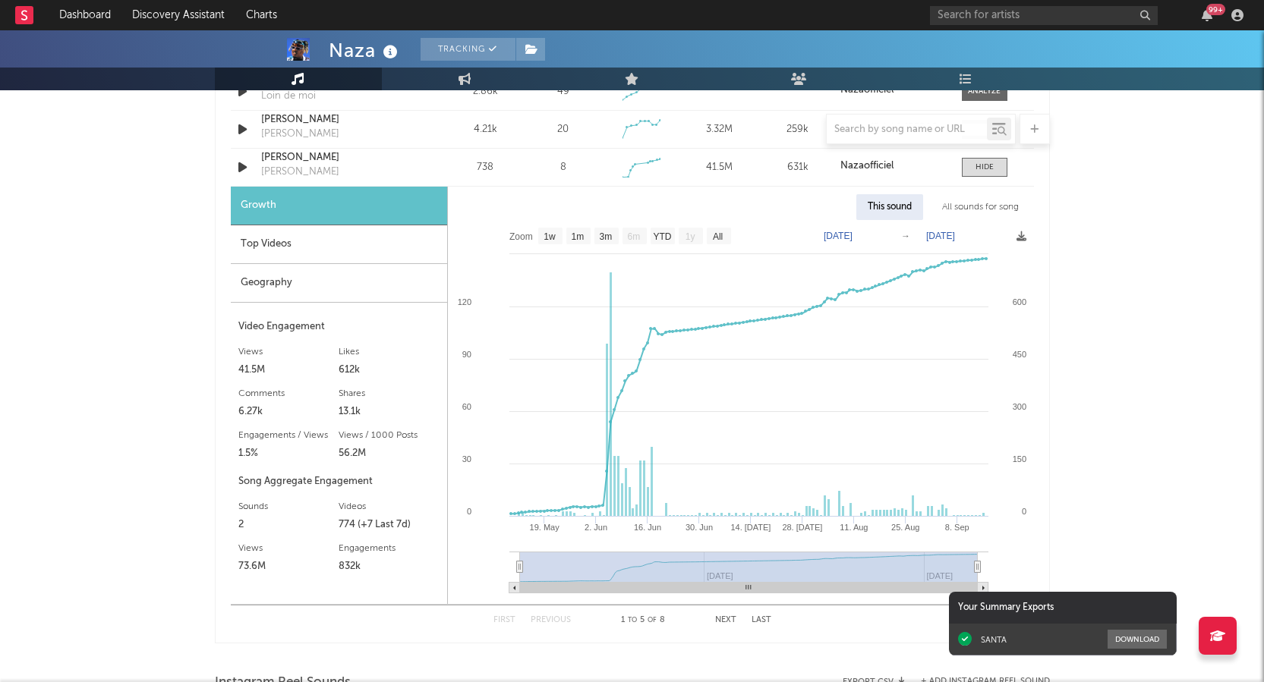
drag, startPoint x: 525, startPoint y: 565, endPoint x: 516, endPoint y: 561, distance: 10.2
click at [516, 431] on g at bounding box center [748, 573] width 479 height 42
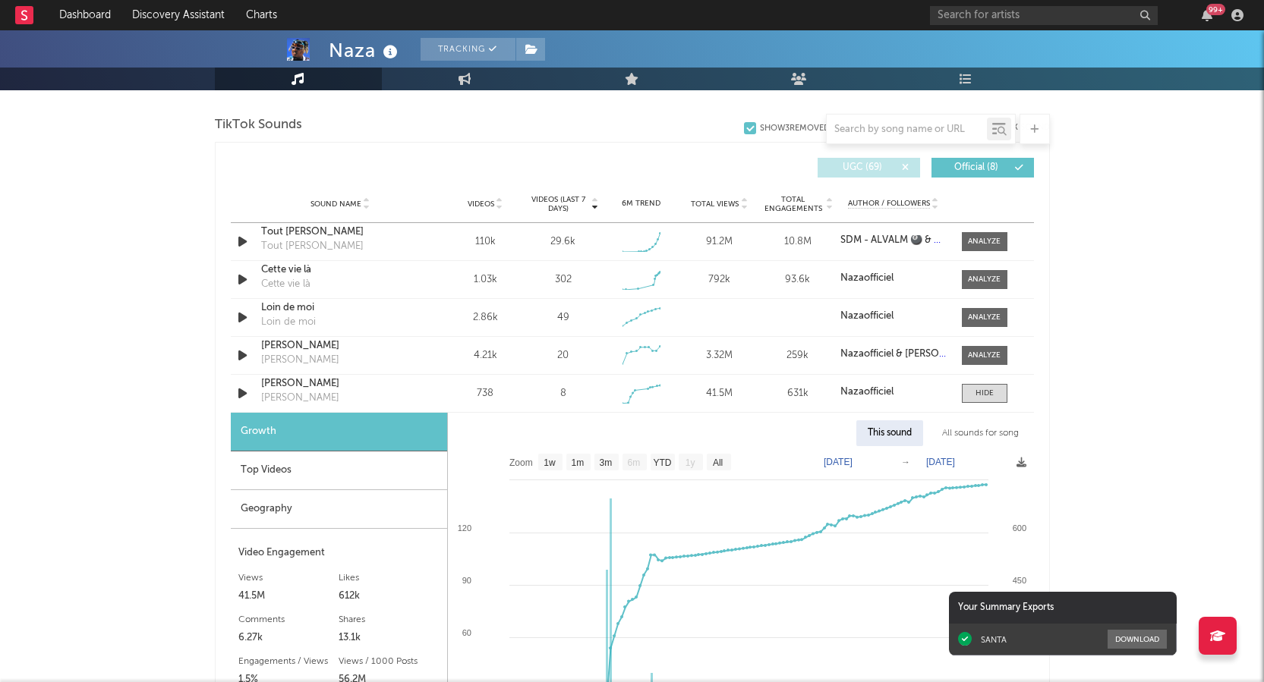
scroll to position [1013, 0]
click at [644, 390] on icon at bounding box center [647, 389] width 15 height 15
click at [654, 390] on icon at bounding box center [652, 388] width 5 height 5
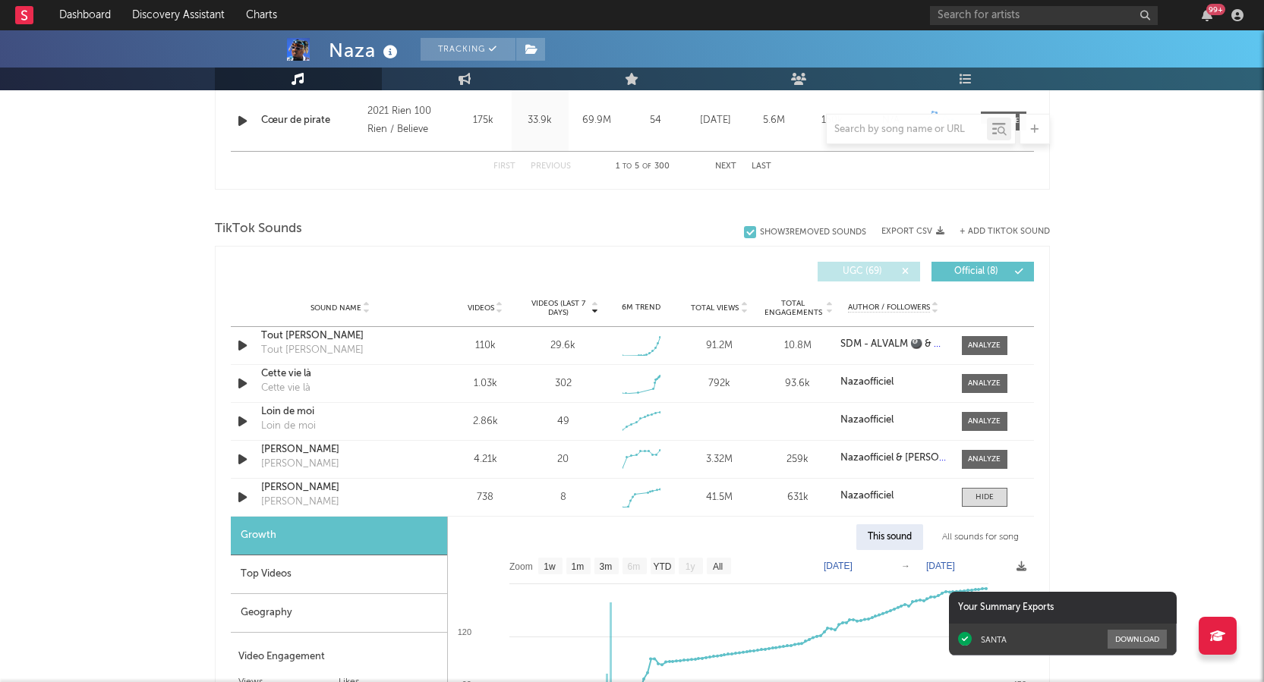
scroll to position [937, 0]
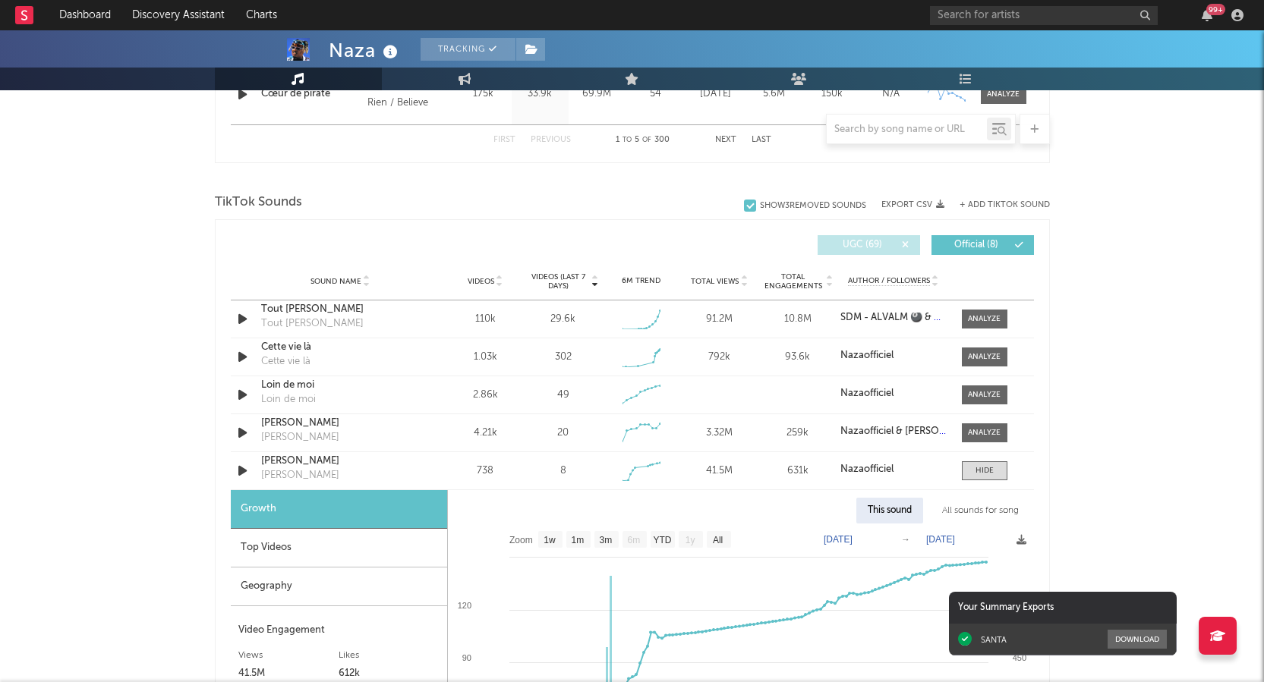
click at [744, 205] on div at bounding box center [750, 206] width 12 height 12
click at [744, 205] on input "Show 3 Removed Sounds" at bounding box center [744, 205] width 0 height 15
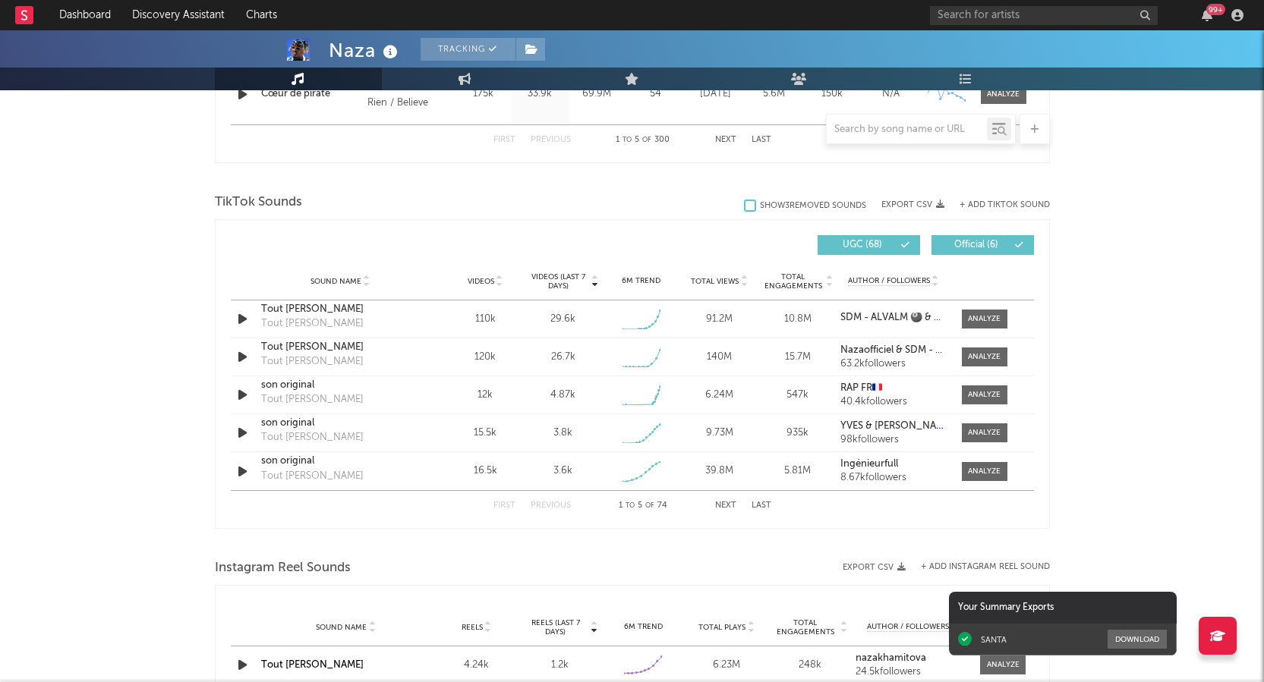
click at [747, 205] on div at bounding box center [750, 206] width 12 height 12
click at [744, 205] on input "Show 3 Removed Sounds" at bounding box center [744, 205] width 0 height 15
click at [893, 241] on span "UGC ( 69 )" at bounding box center [862, 245] width 70 height 9
select select "1w"
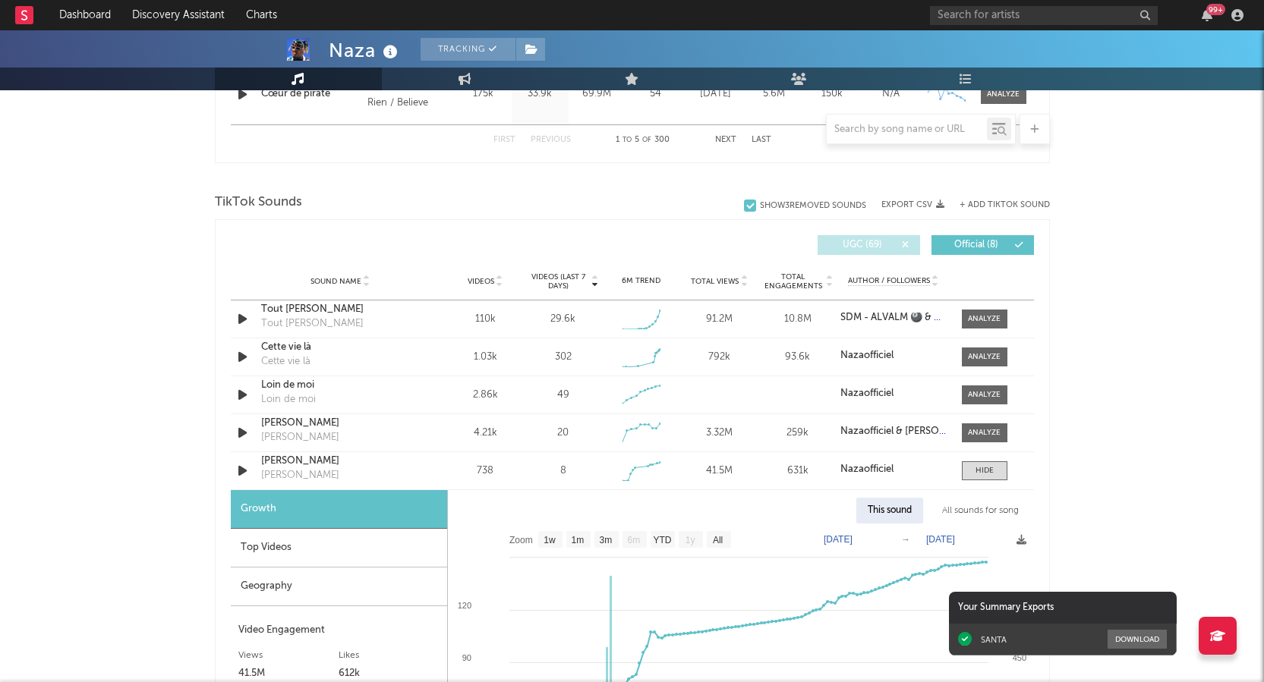
click at [917, 199] on div "Show 3 Removed Sounds Export CSV + Add TikTok Sound" at bounding box center [897, 204] width 306 height 15
click at [917, 205] on button "Export CSV" at bounding box center [912, 204] width 63 height 9
click at [959, 235] on div "Naza Tracking [GEOGRAPHIC_DATA] | Hip-Hop/Rap Edit Tracking Email Alerts Off Be…" at bounding box center [632, 448] width 1264 height 2711
click at [959, 411] on div "Naza Tracking [GEOGRAPHIC_DATA] | Hip-Hop/Rap Edit Tracking Email Alerts Off Be…" at bounding box center [632, 448] width 1264 height 2711
click at [932, 208] on button "Export CSV" at bounding box center [912, 204] width 63 height 9
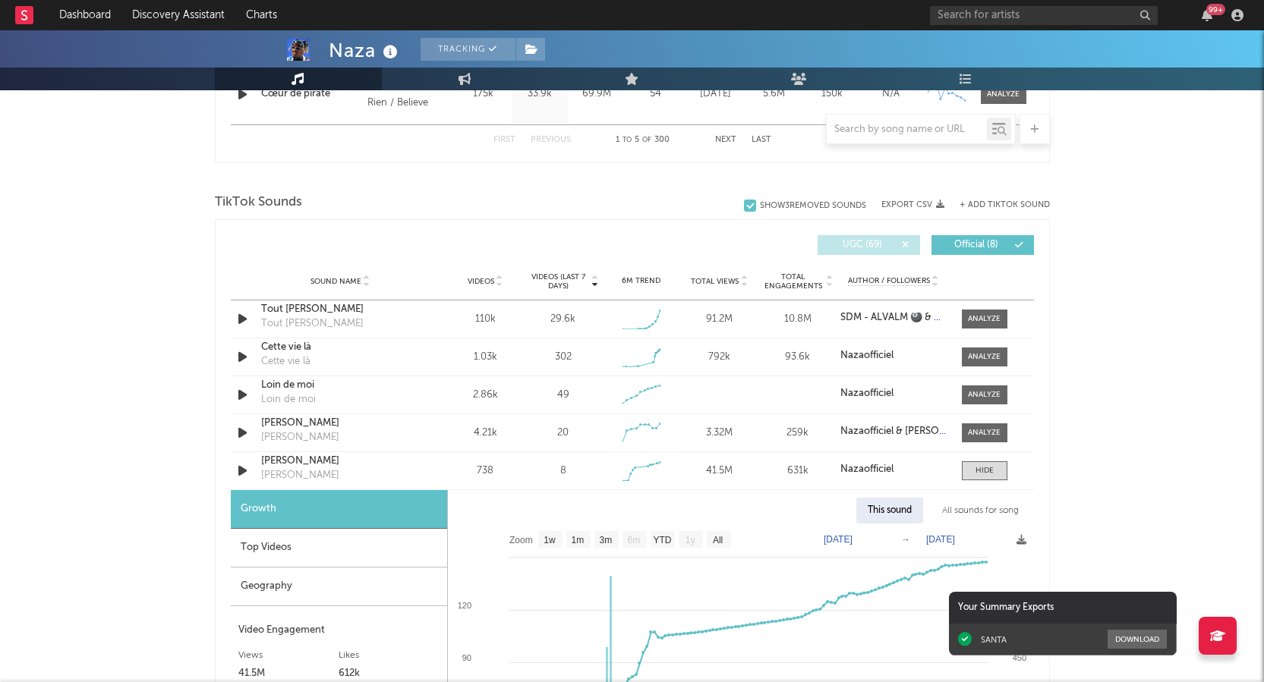
click at [916, 203] on button "Export CSV" at bounding box center [912, 204] width 63 height 9
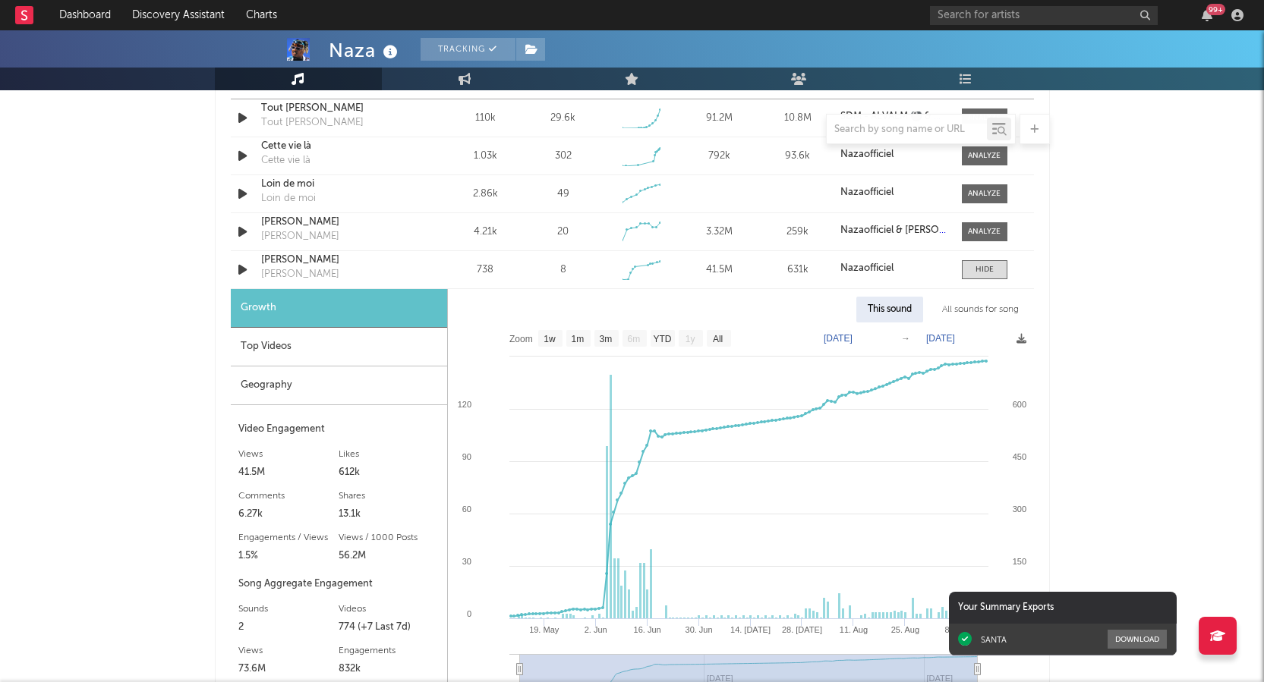
scroll to position [1165, 0]
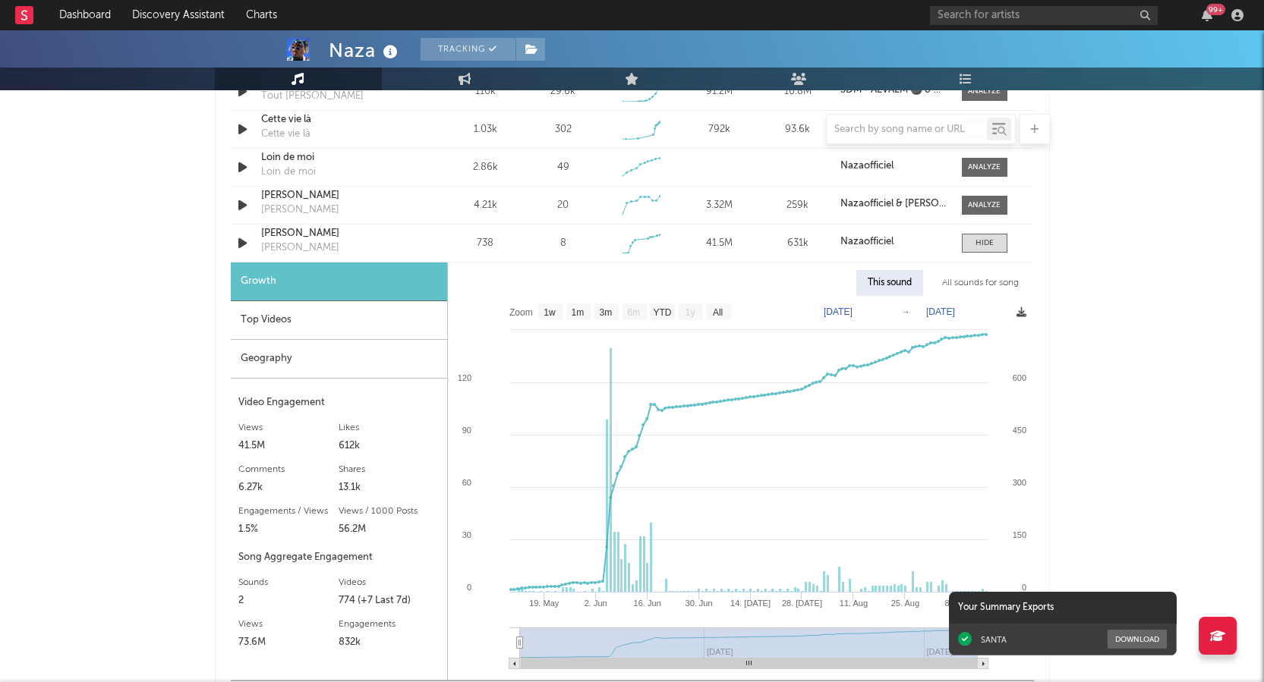
click at [959, 315] on icon at bounding box center [1021, 312] width 10 height 10
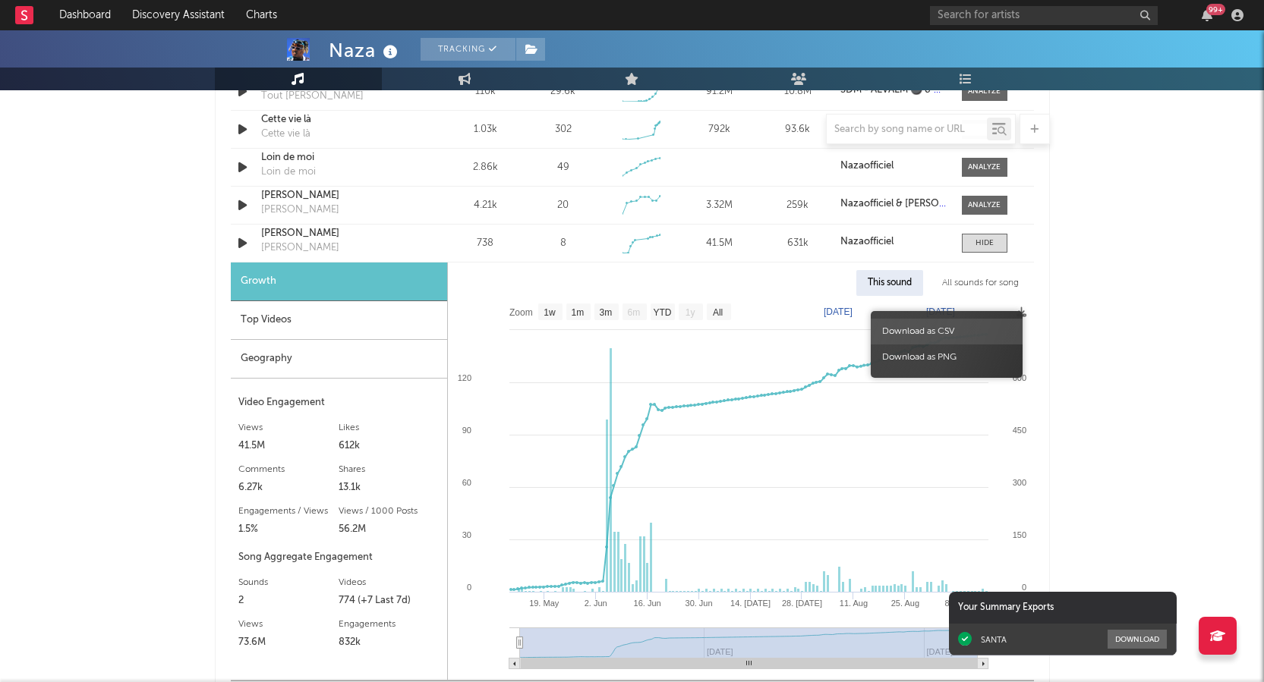
click at [948, 327] on span "Download as CSV" at bounding box center [946, 332] width 152 height 26
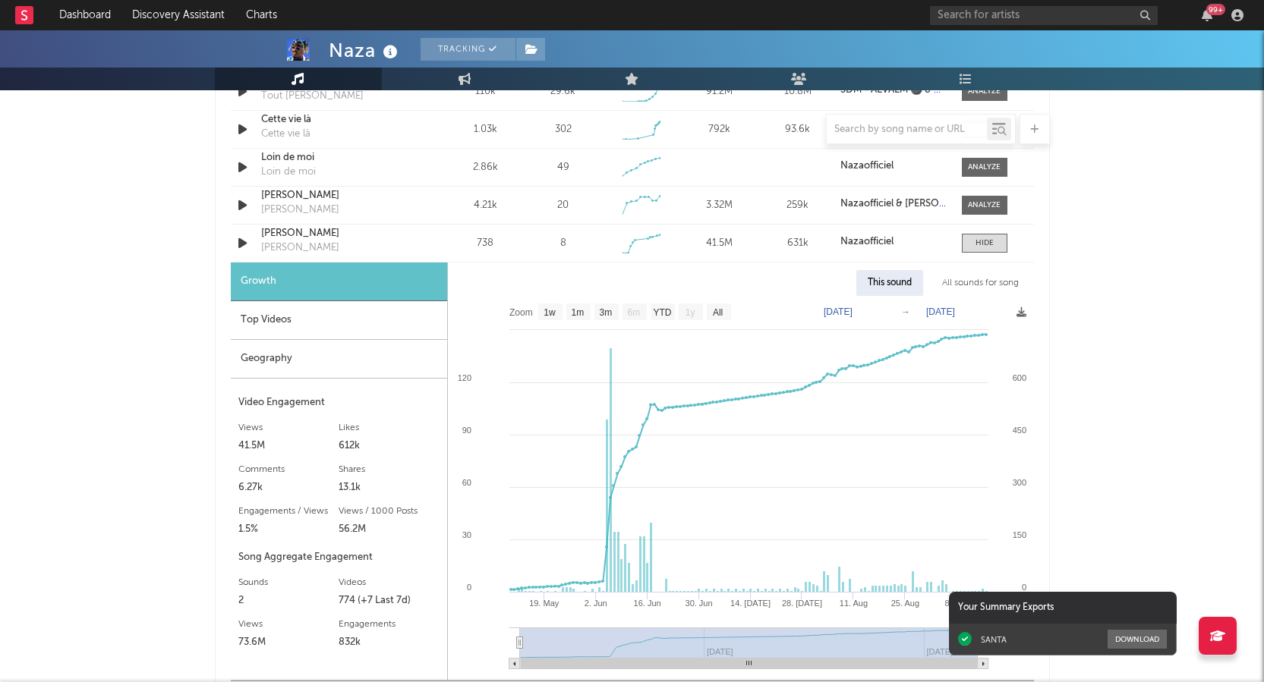
click at [843, 314] on text "[DATE]" at bounding box center [837, 312] width 29 height 11
click at [884, 310] on input "[DATE]" at bounding box center [849, 311] width 71 height 15
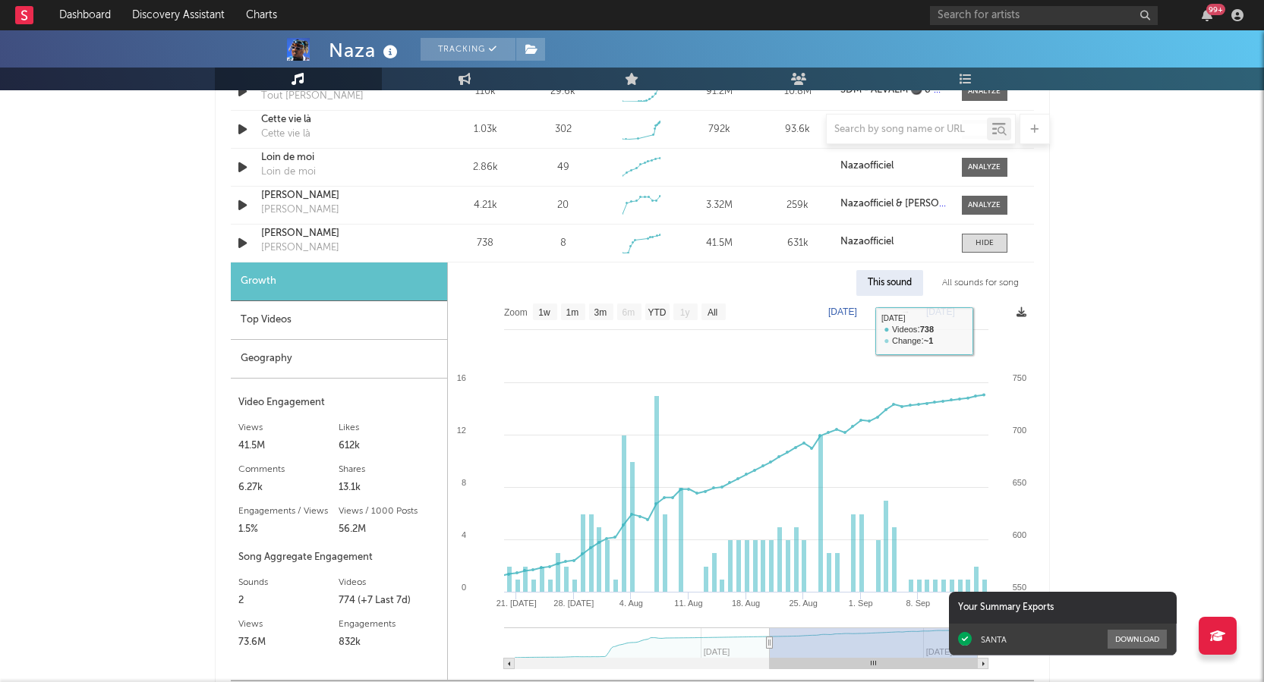
click at [959, 316] on icon at bounding box center [1021, 312] width 10 height 10
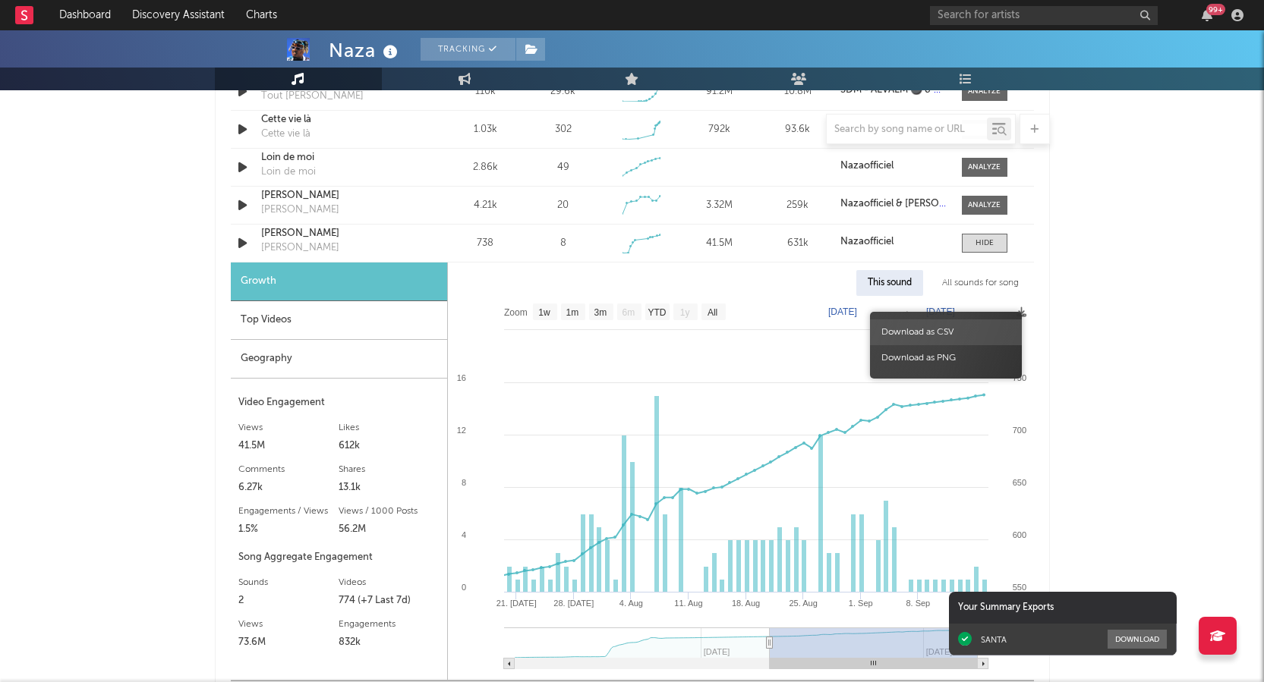
click at [940, 329] on span "Download as CSV" at bounding box center [946, 332] width 152 height 26
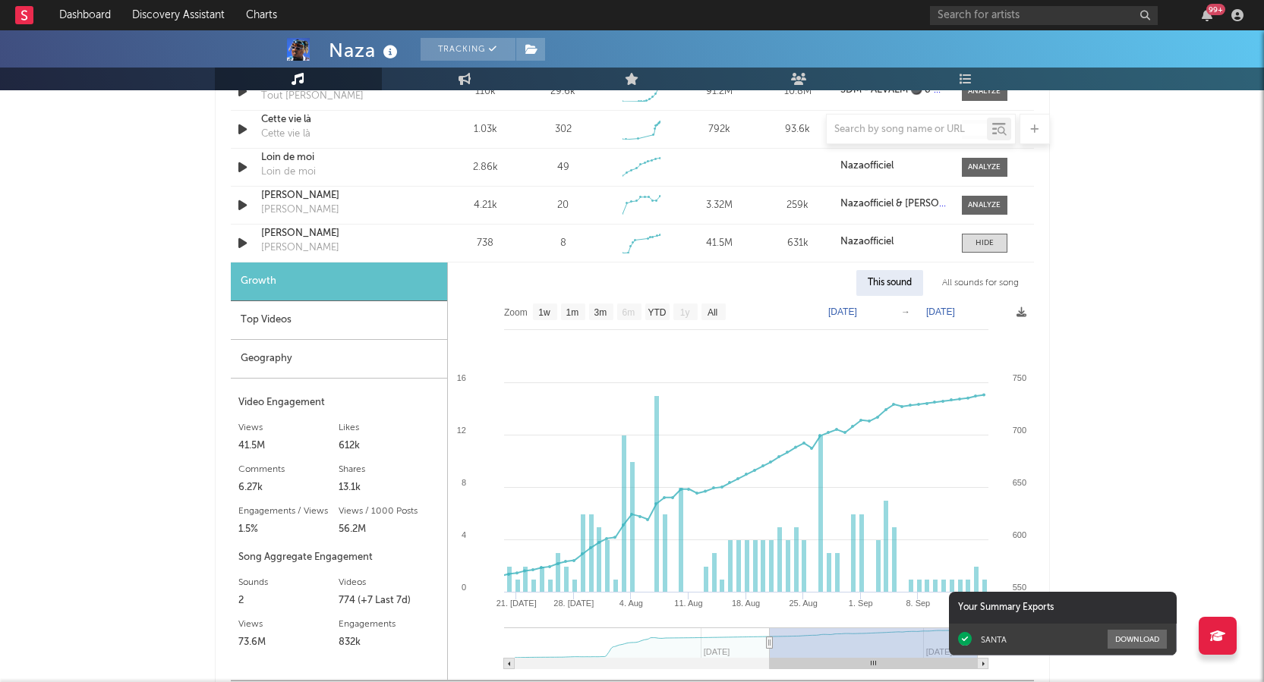
click at [857, 310] on text "[DATE]" at bounding box center [842, 312] width 29 height 11
click at [886, 310] on input "[DATE]" at bounding box center [850, 311] width 71 height 15
type input "[DATE]"
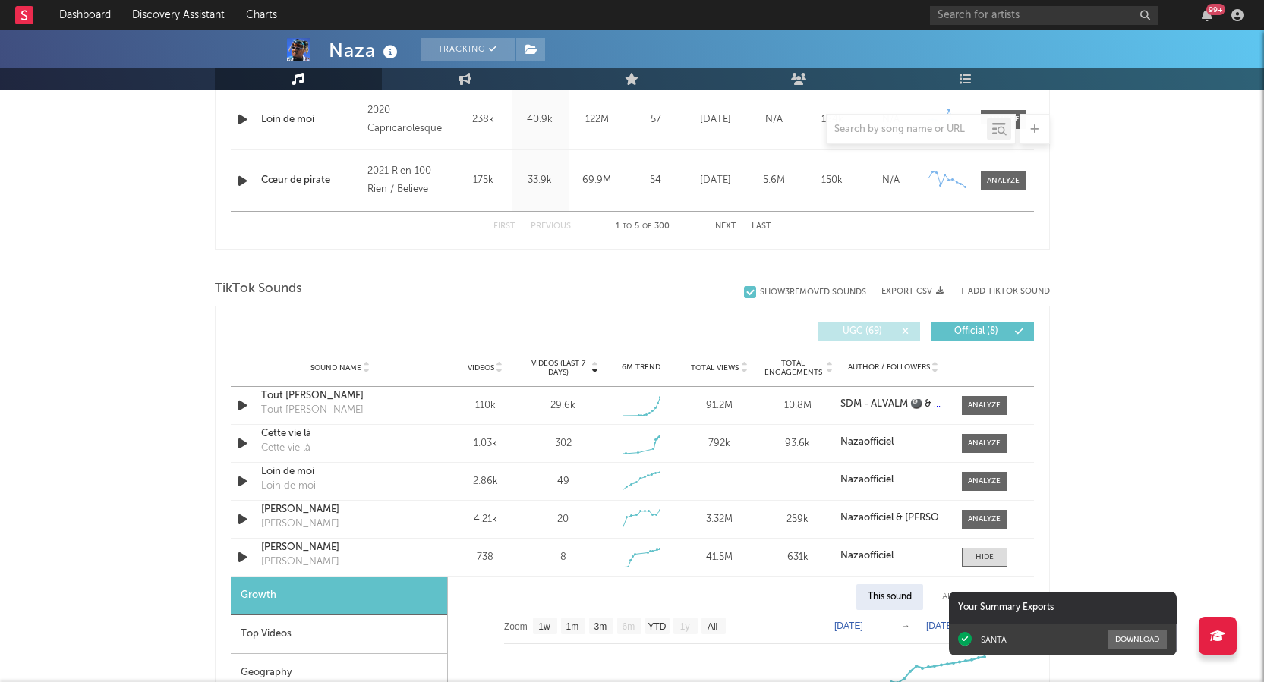
scroll to position [844, 0]
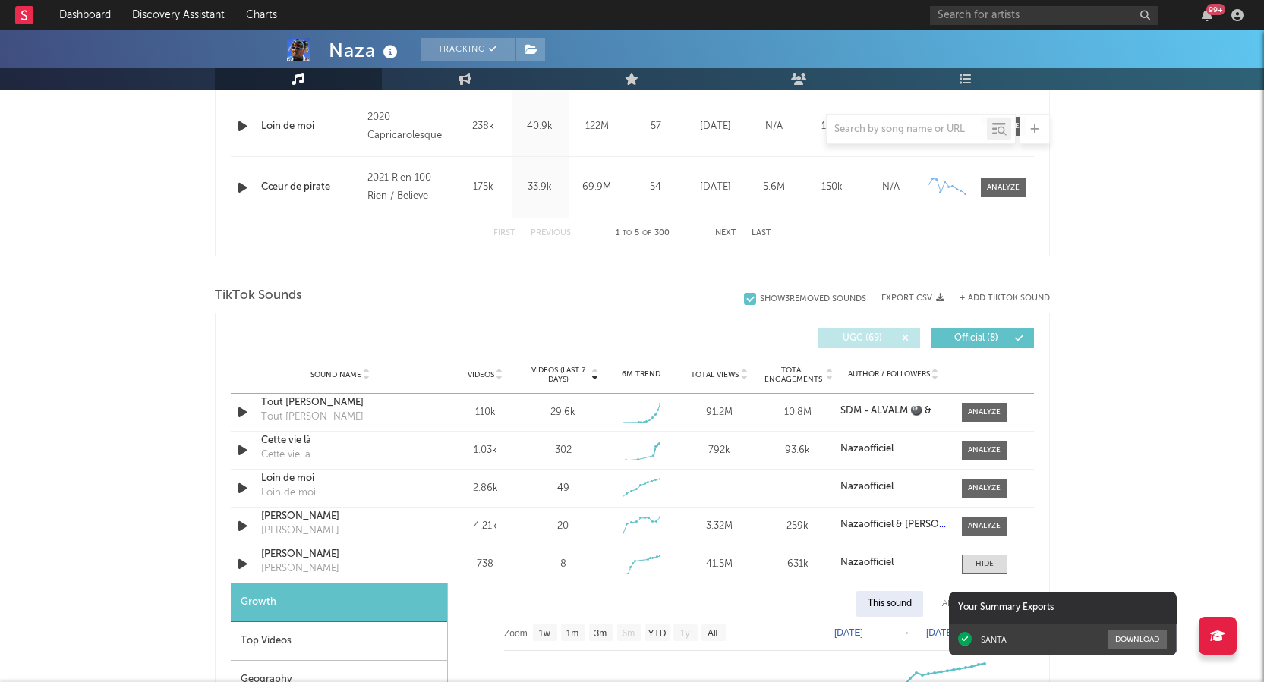
click at [724, 376] on span "Total Views" at bounding box center [715, 374] width 48 height 9
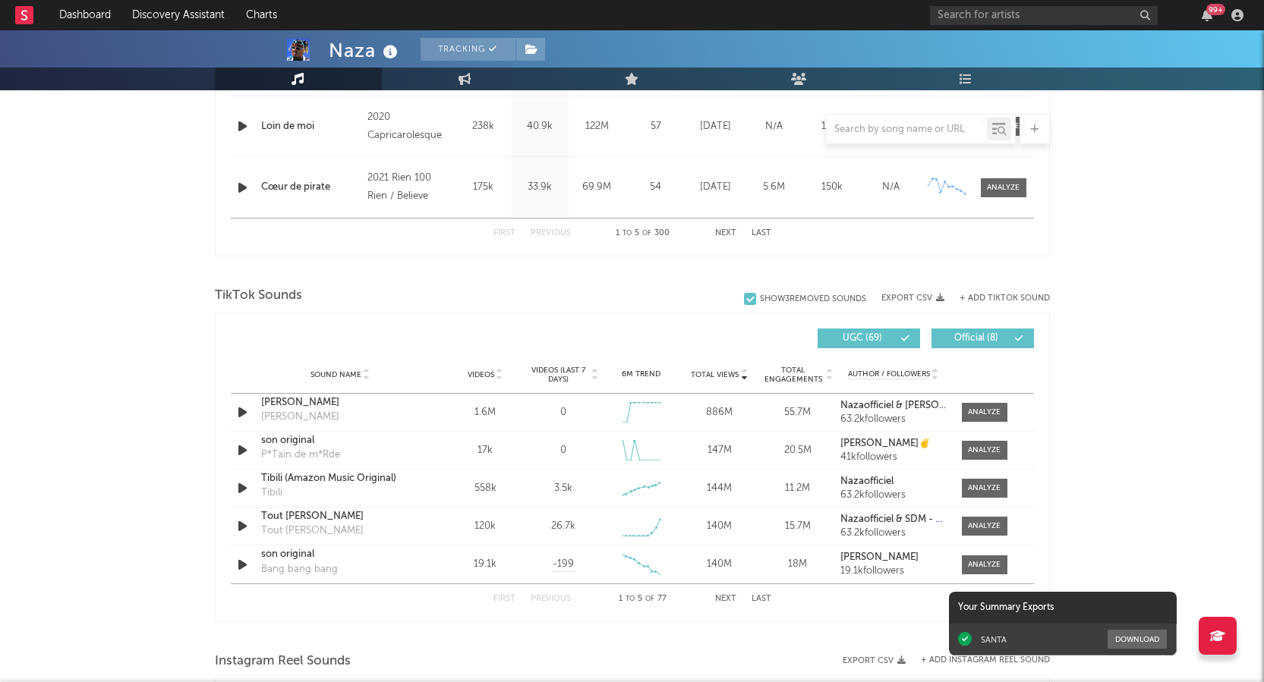
click at [718, 376] on span "Total Views" at bounding box center [715, 374] width 48 height 9
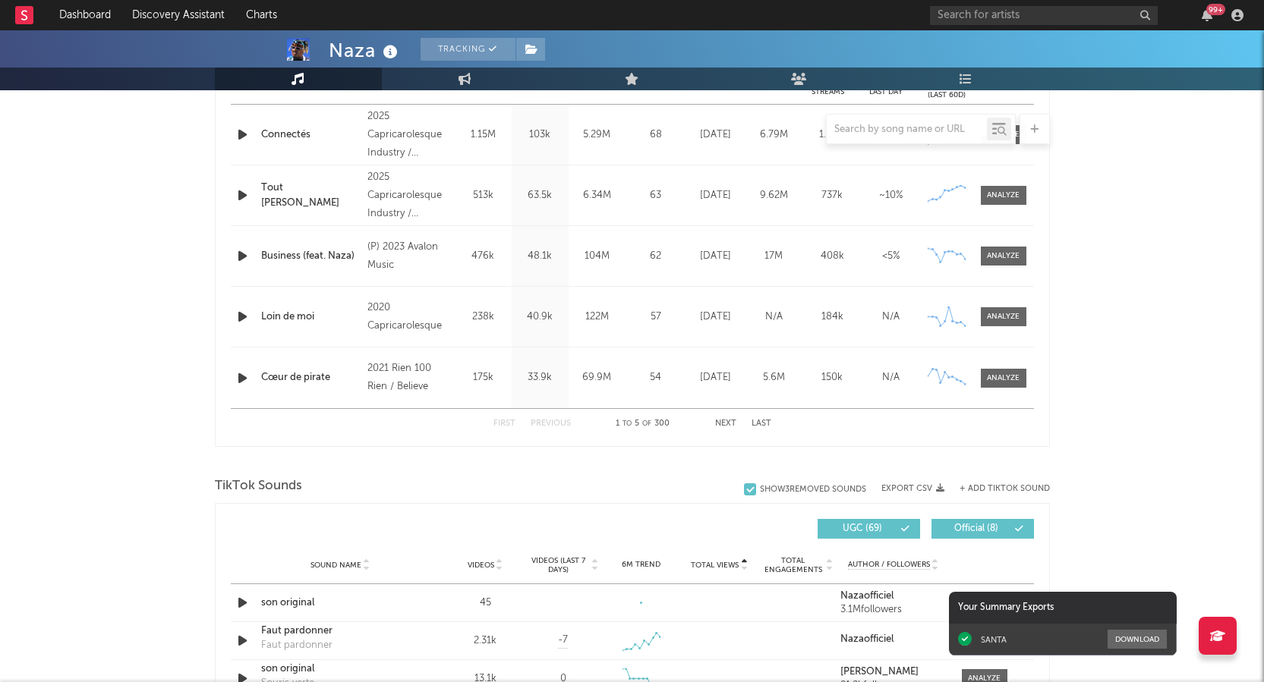
scroll to position [957, 0]
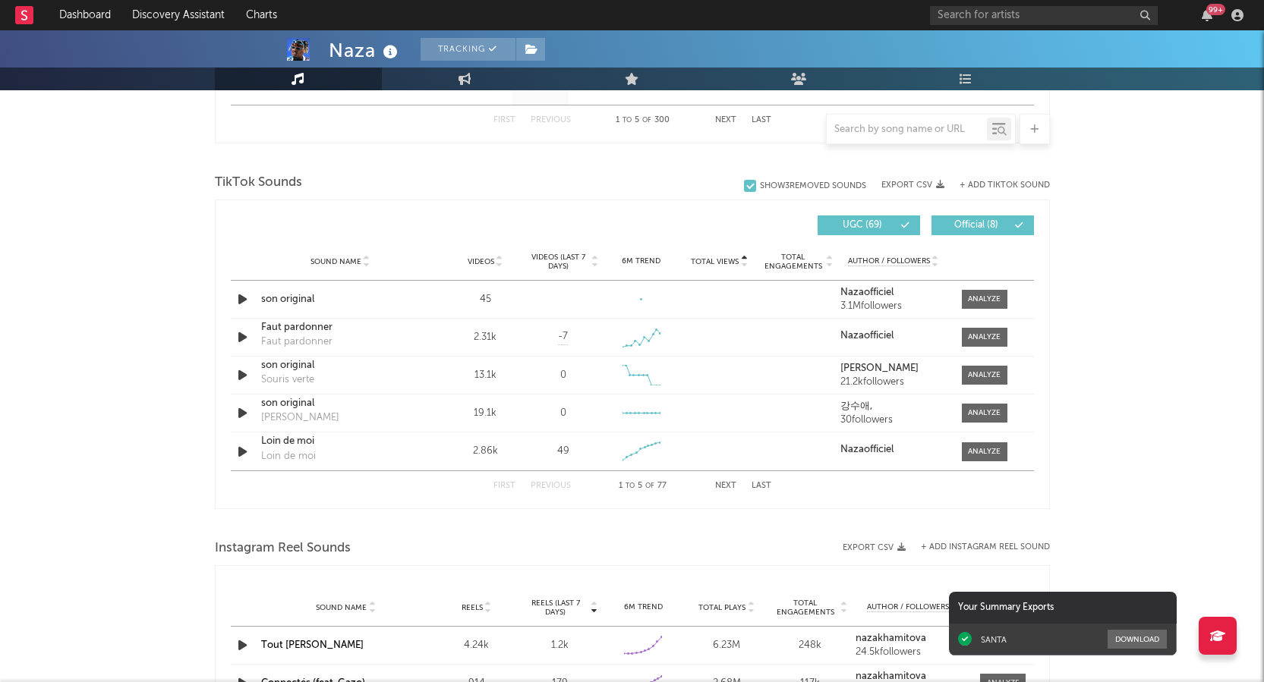
click at [881, 222] on span "UGC ( 69 )" at bounding box center [862, 225] width 70 height 9
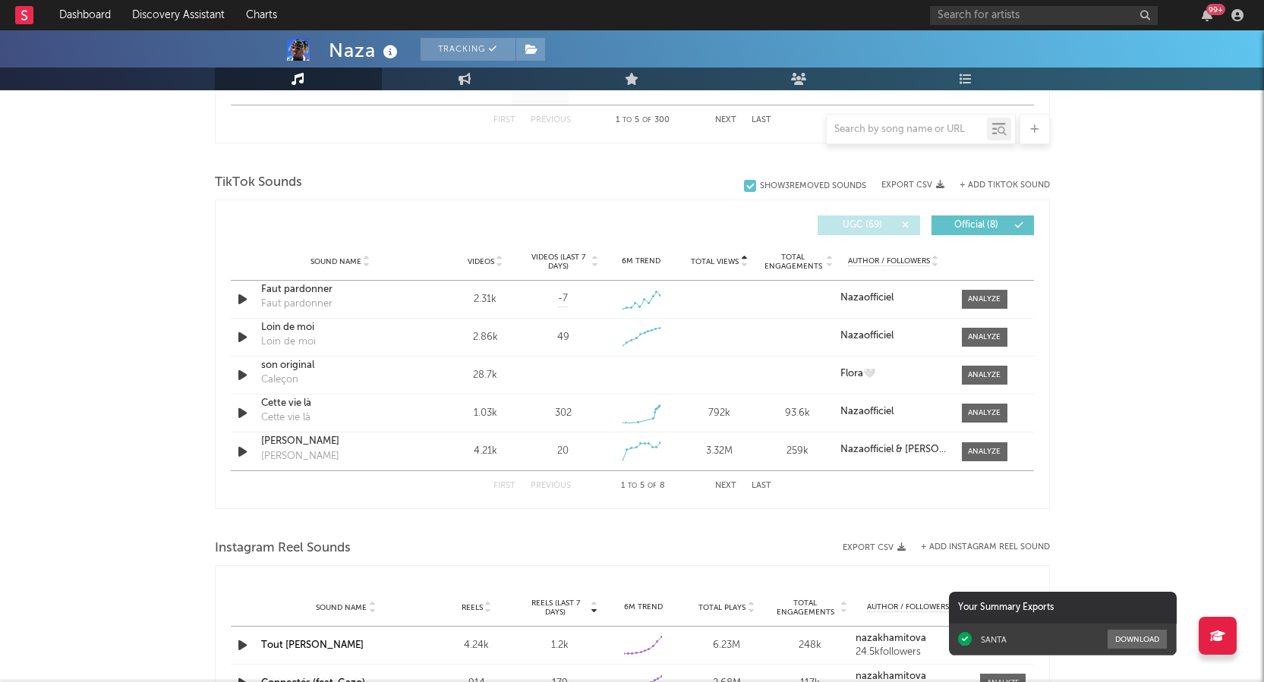
click at [724, 431] on button "Next" at bounding box center [725, 486] width 21 height 8
select select "1w"
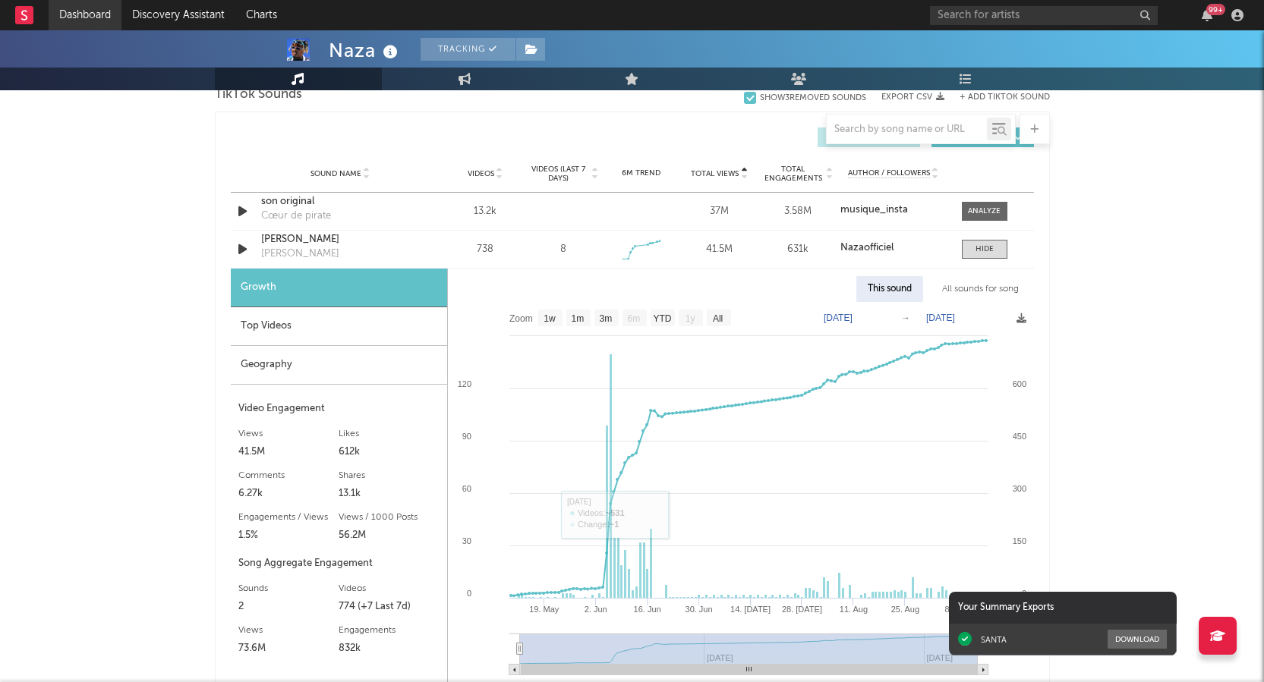
scroll to position [881, 0]
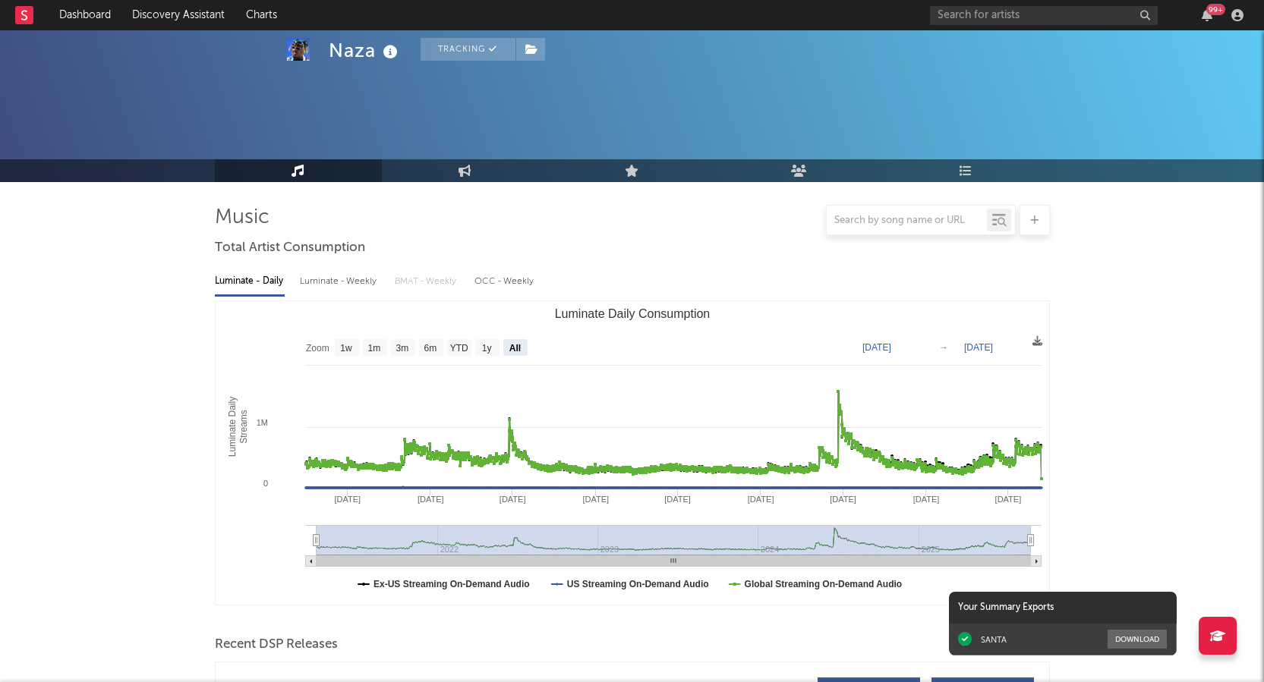
select select "All"
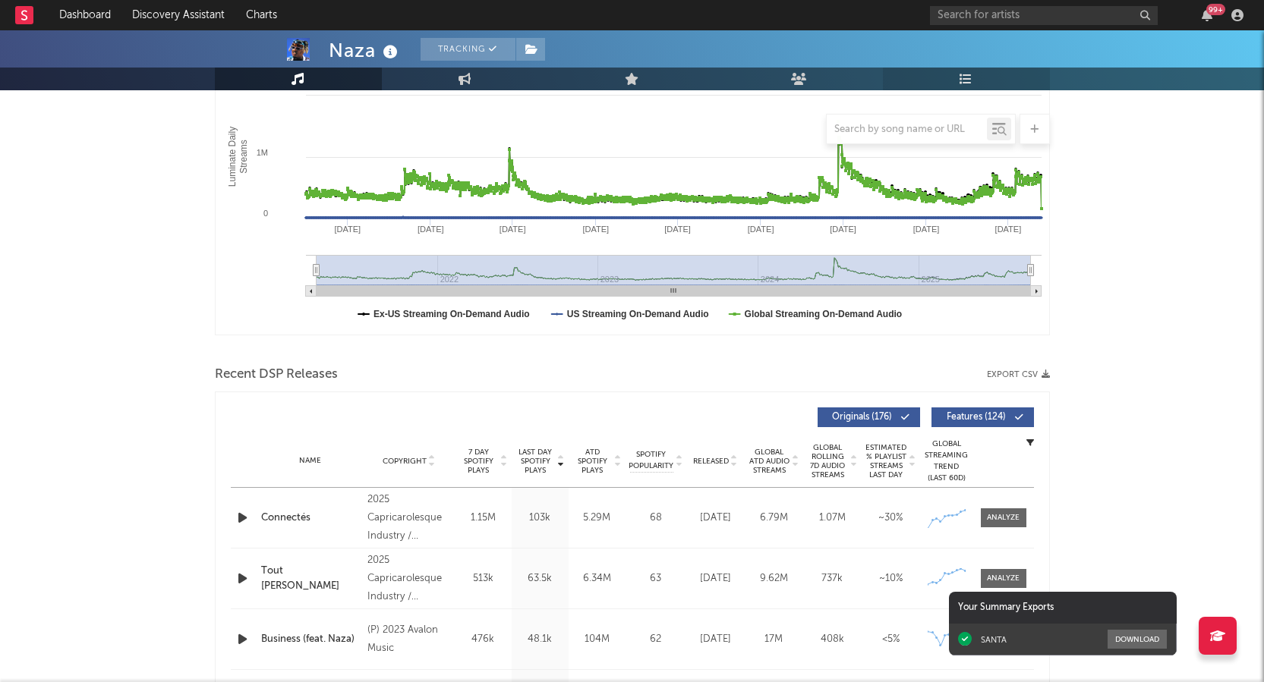
scroll to position [102, 0]
